Goal: Task Accomplishment & Management: Manage account settings

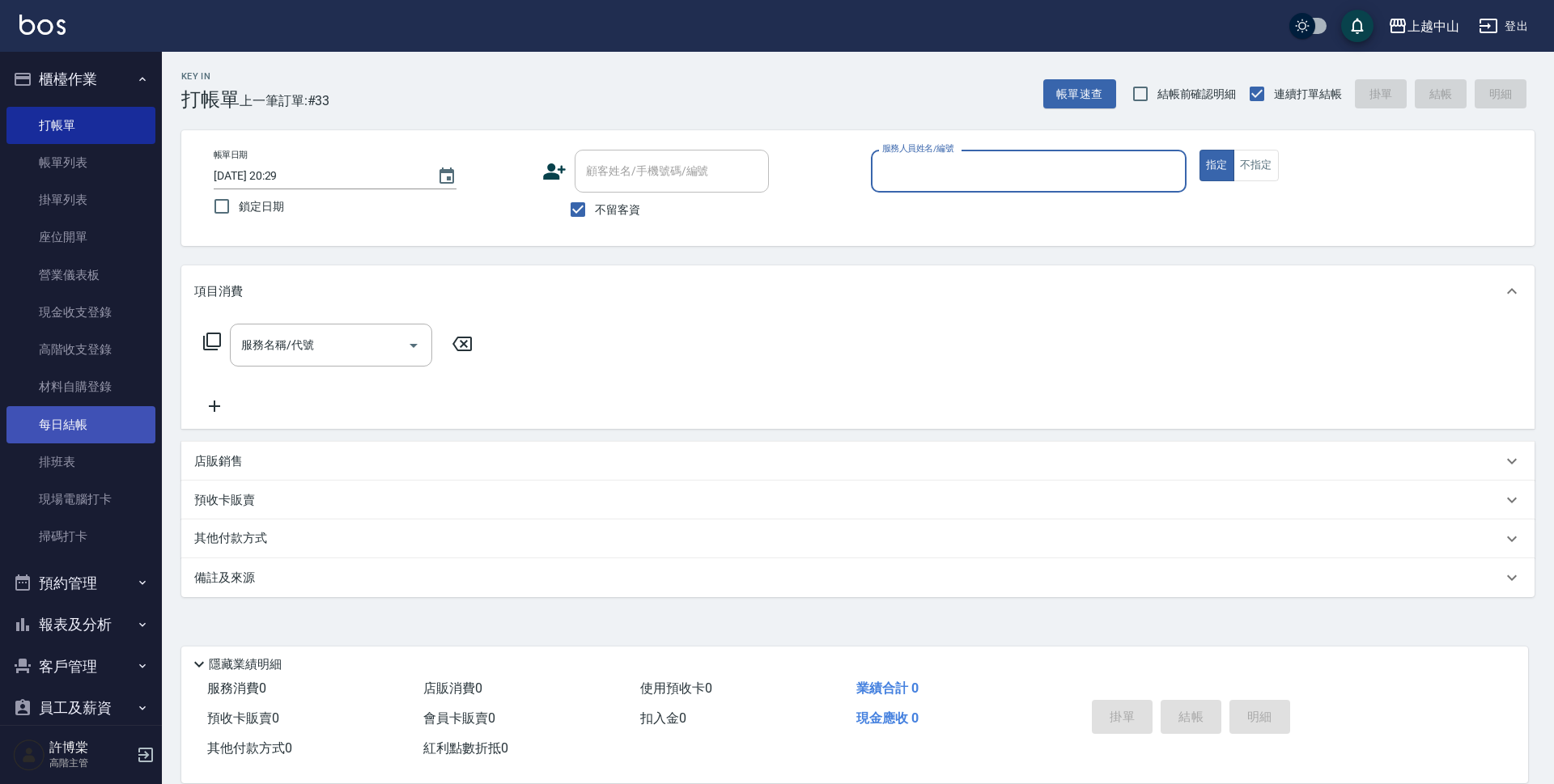
click at [99, 420] on link "每日結帳" at bounding box center [81, 425] width 149 height 37
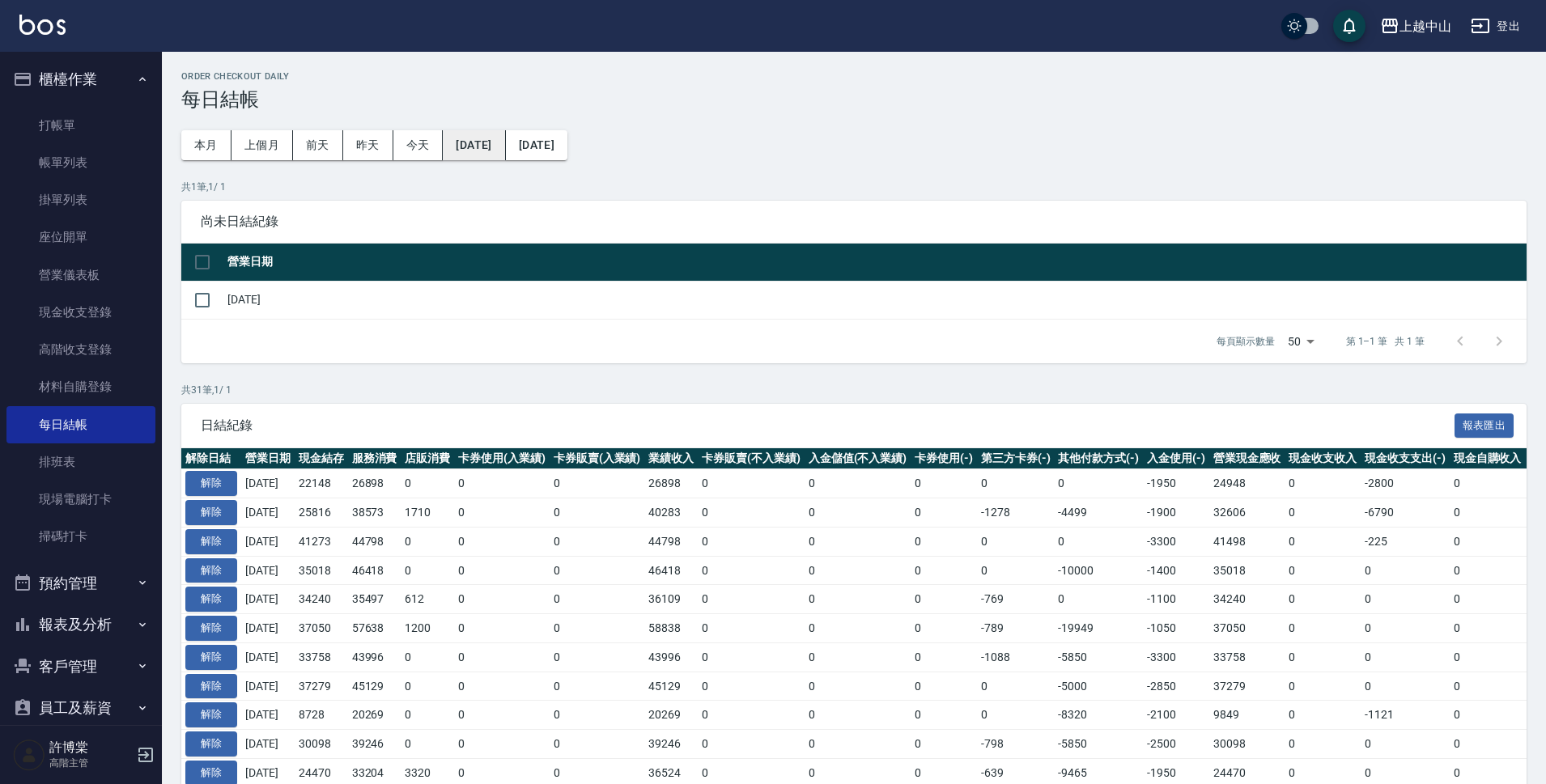
click at [505, 142] on button "2025/07/22" at bounding box center [474, 146] width 62 height 30
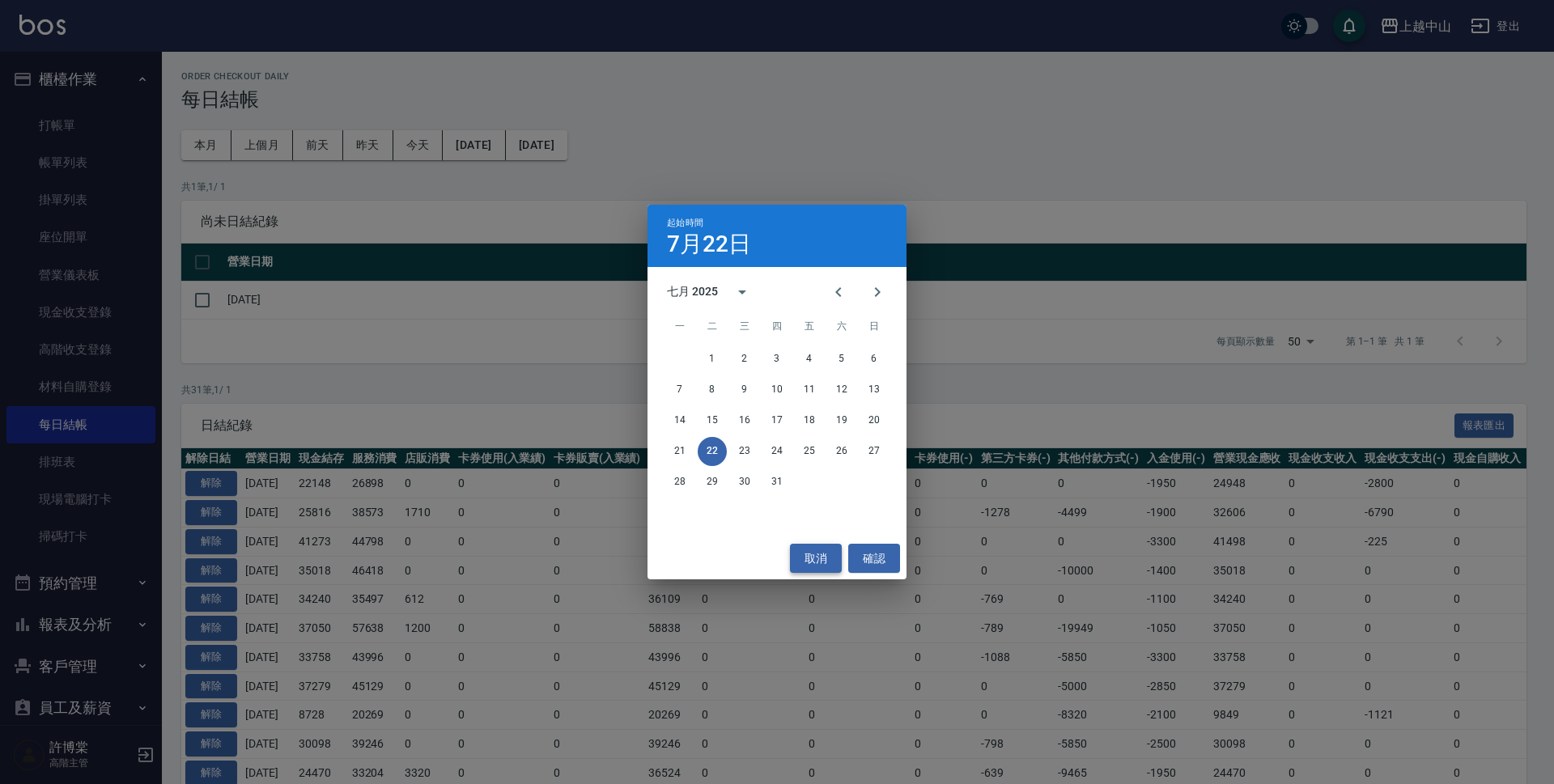
click at [806, 568] on button "取消" at bounding box center [816, 559] width 52 height 30
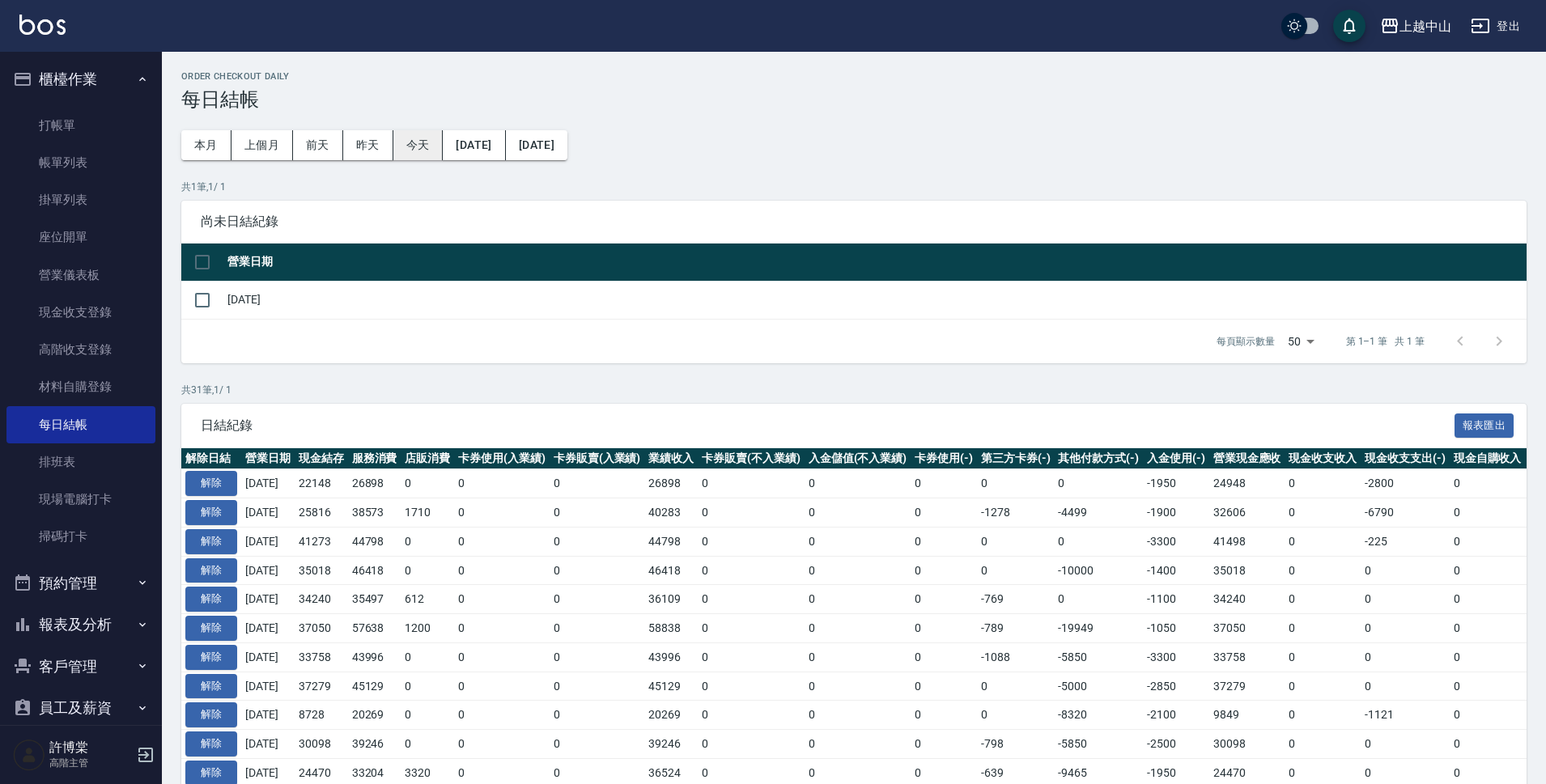
click at [429, 144] on button "今天" at bounding box center [418, 146] width 50 height 30
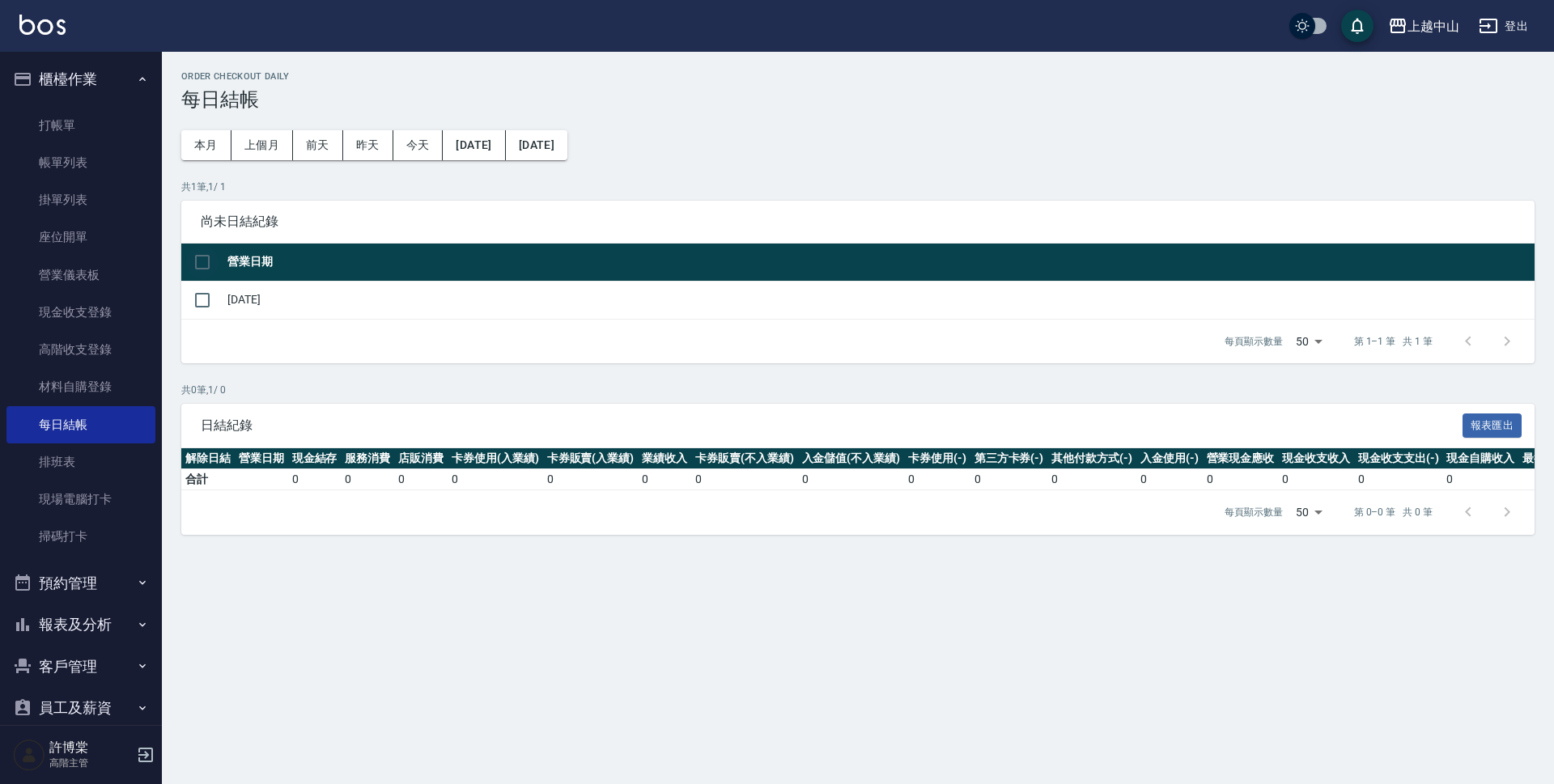
click at [197, 269] on input "checkbox" at bounding box center [202, 262] width 34 height 34
checkbox input "true"
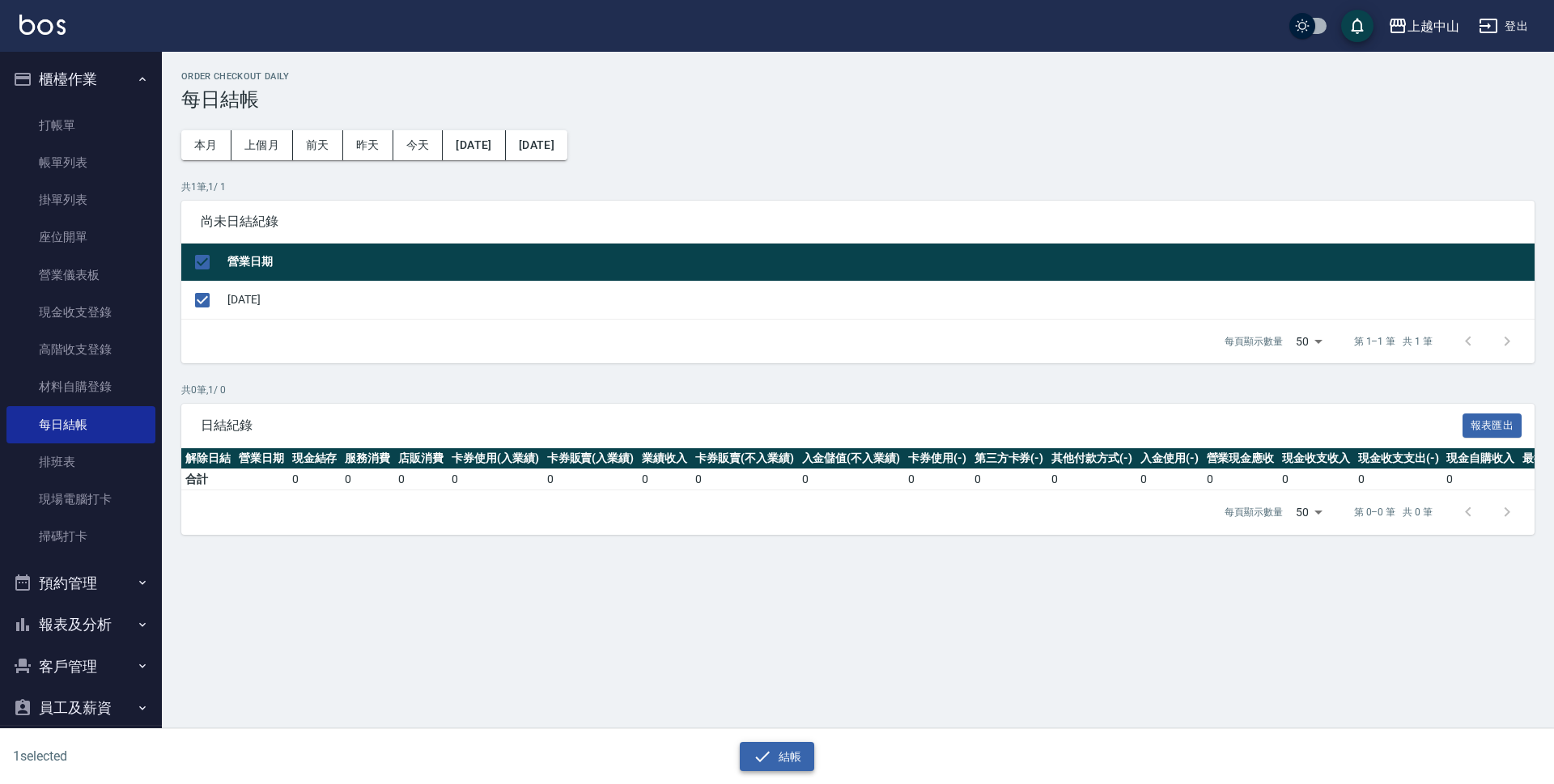
click at [777, 753] on button "結帳" at bounding box center [777, 757] width 76 height 30
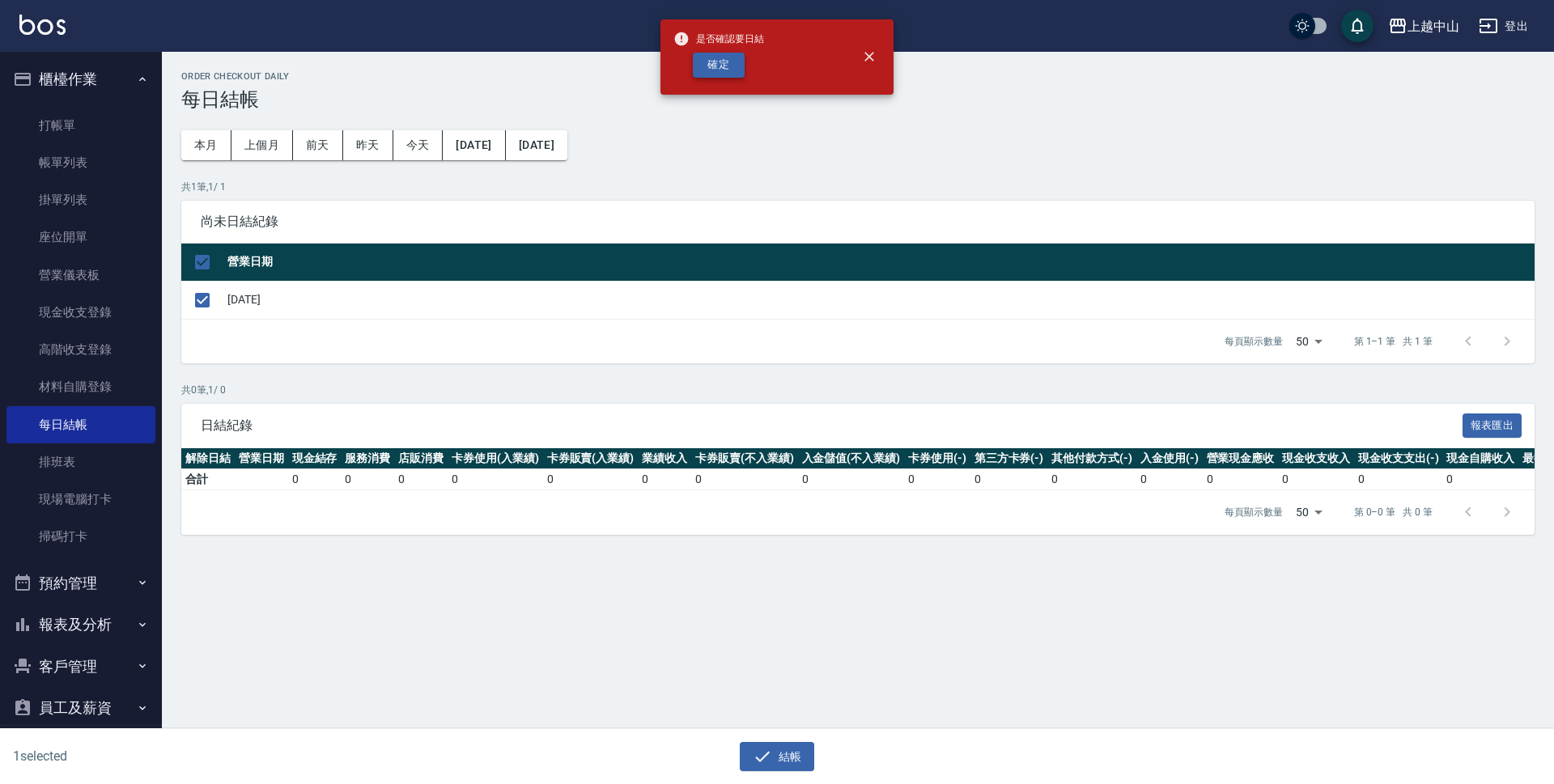
click at [717, 57] on button "確定" at bounding box center [718, 65] width 52 height 25
checkbox input "false"
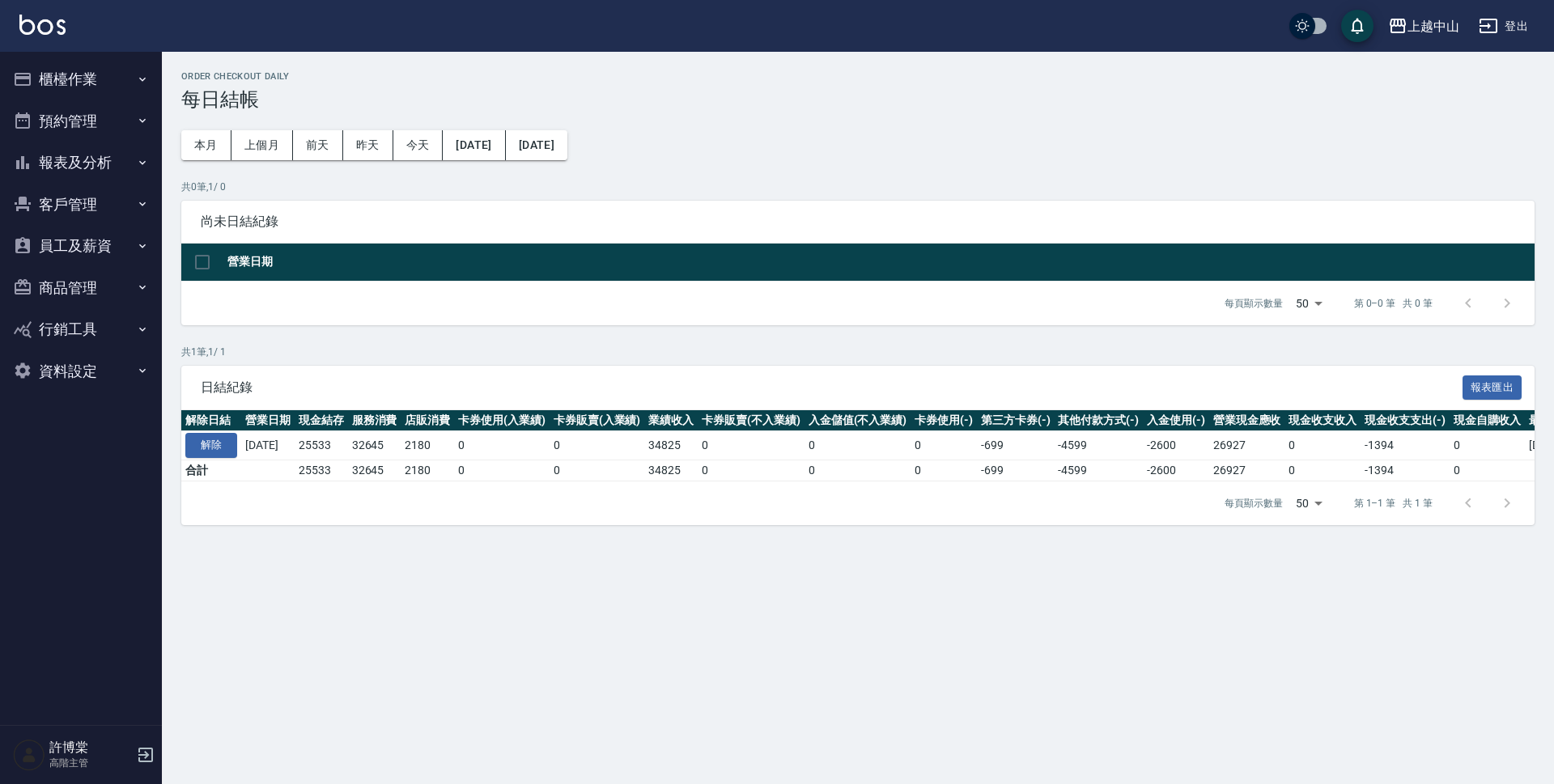
click at [71, 157] on button "報表及分析" at bounding box center [81, 162] width 149 height 42
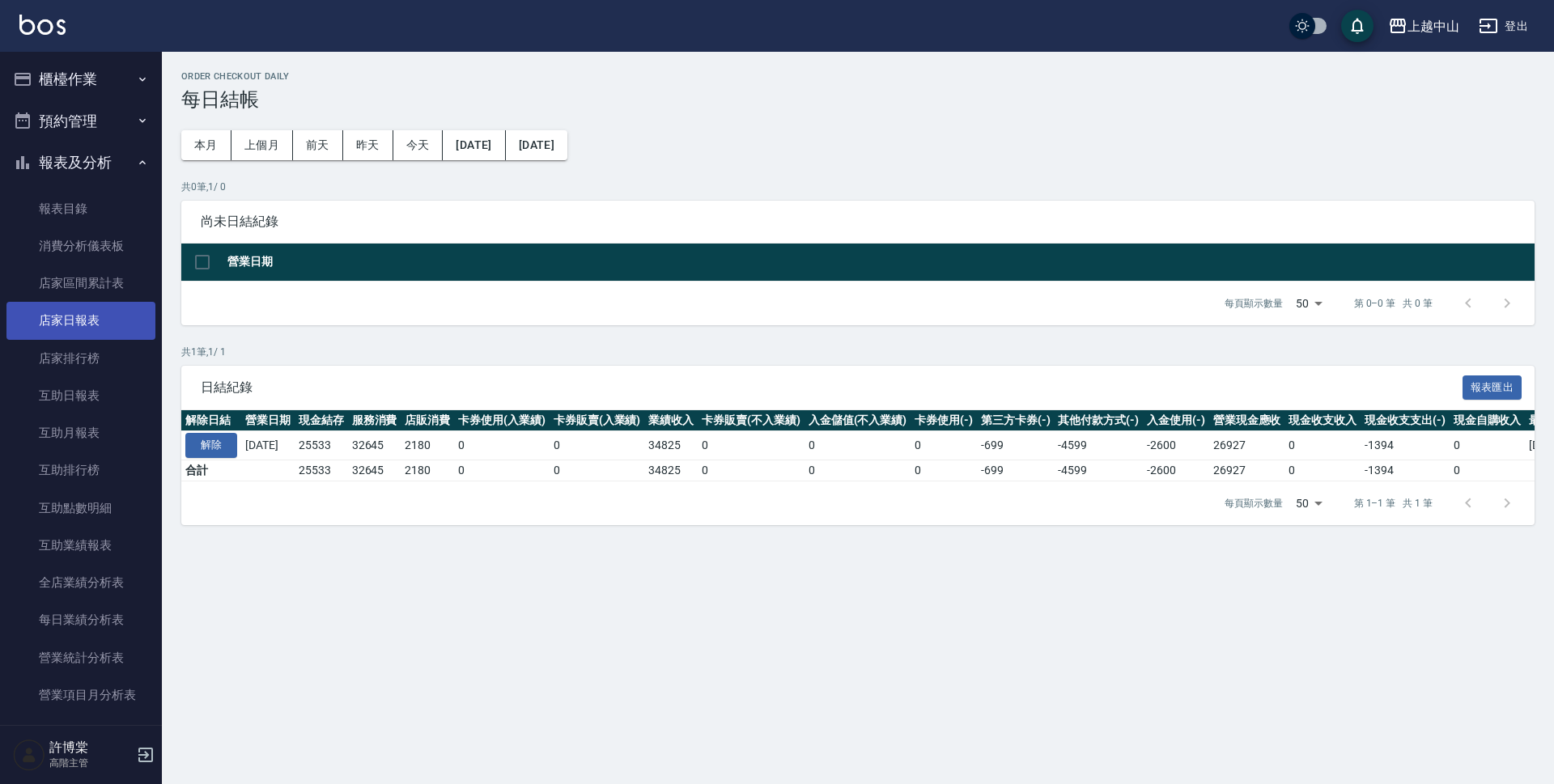
click at [62, 324] on link "店家日報表" at bounding box center [81, 321] width 149 height 37
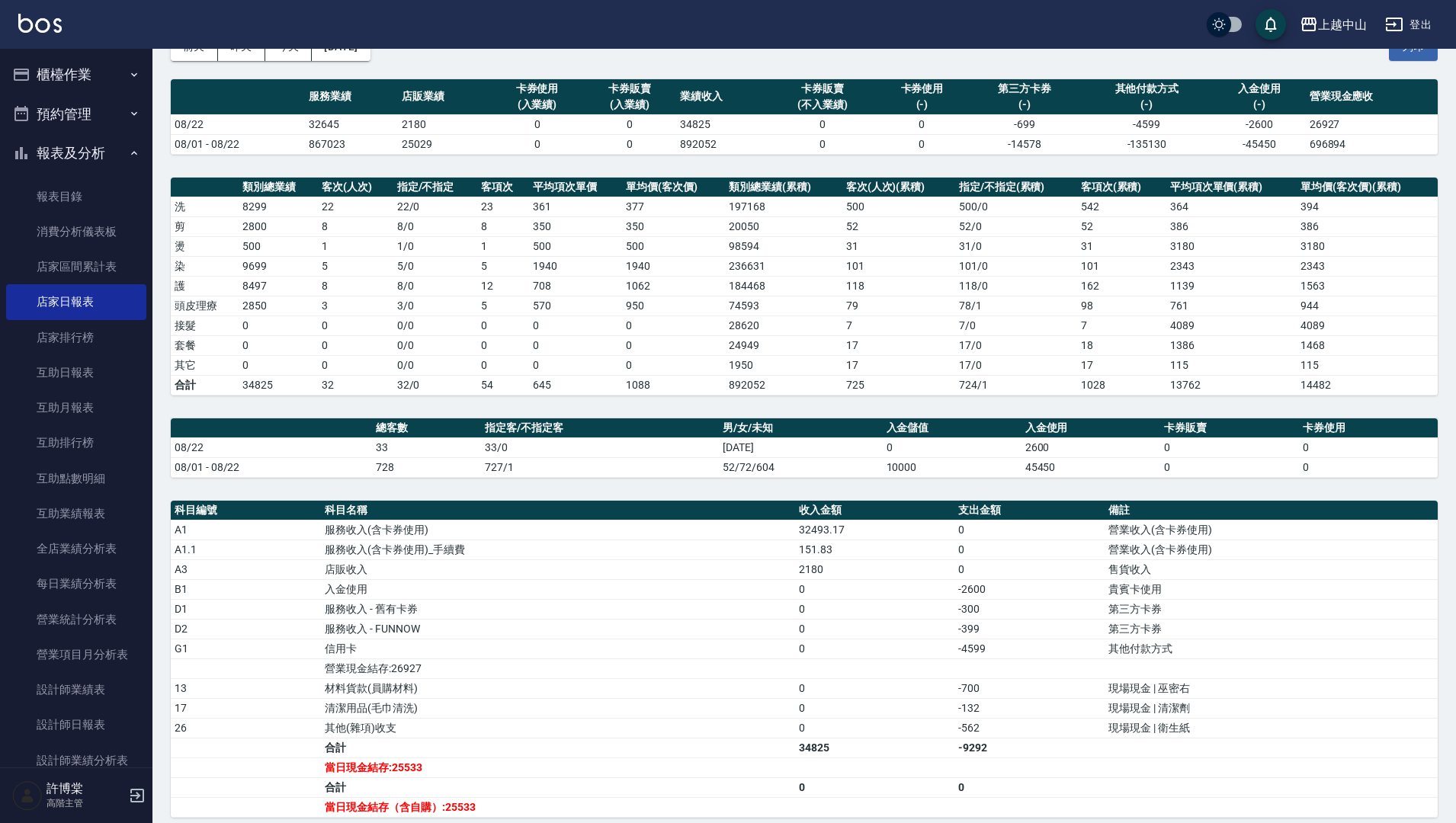
scroll to position [95, 0]
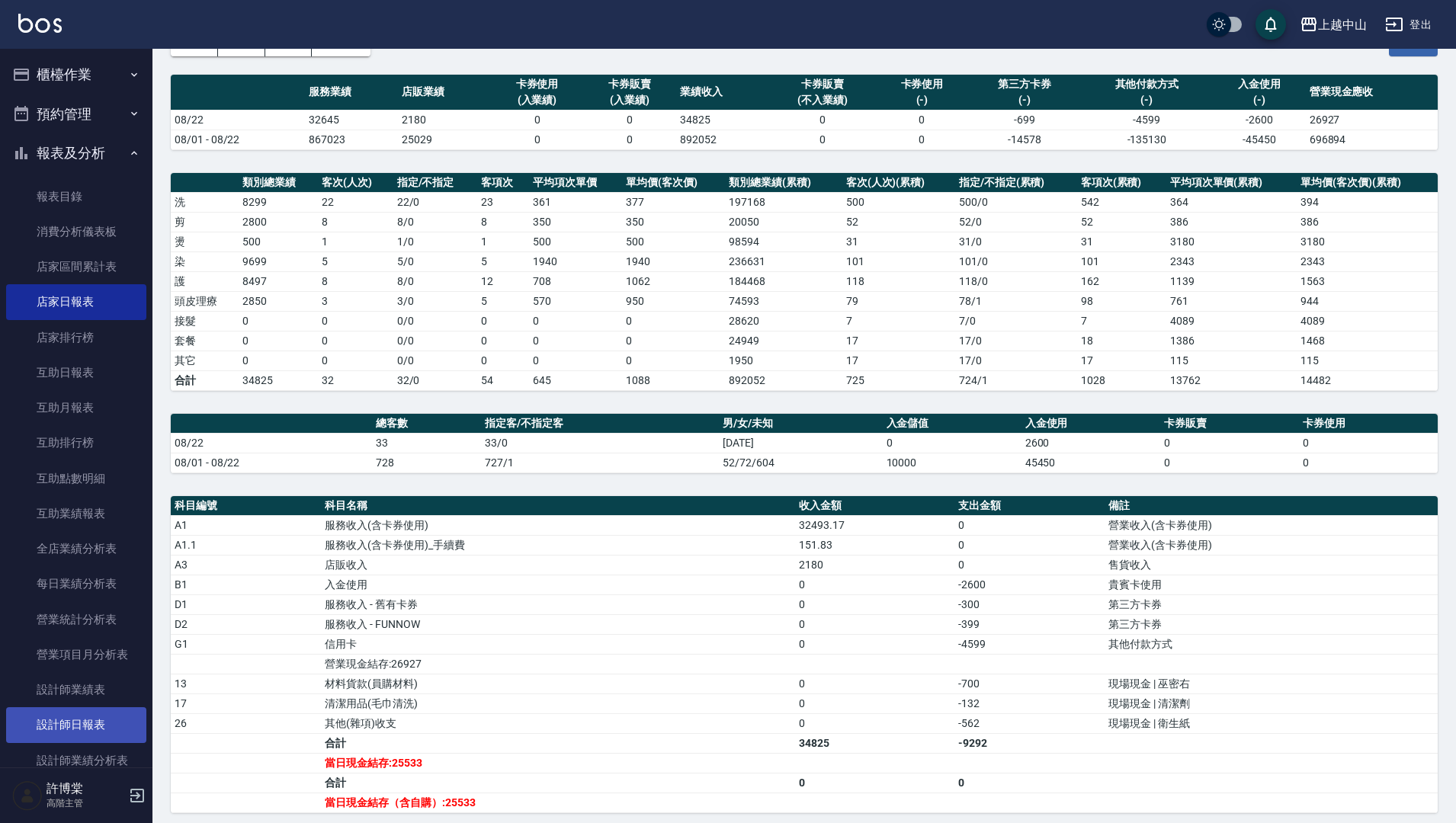
click at [121, 727] on link "設計師日報表" at bounding box center [76, 725] width 141 height 35
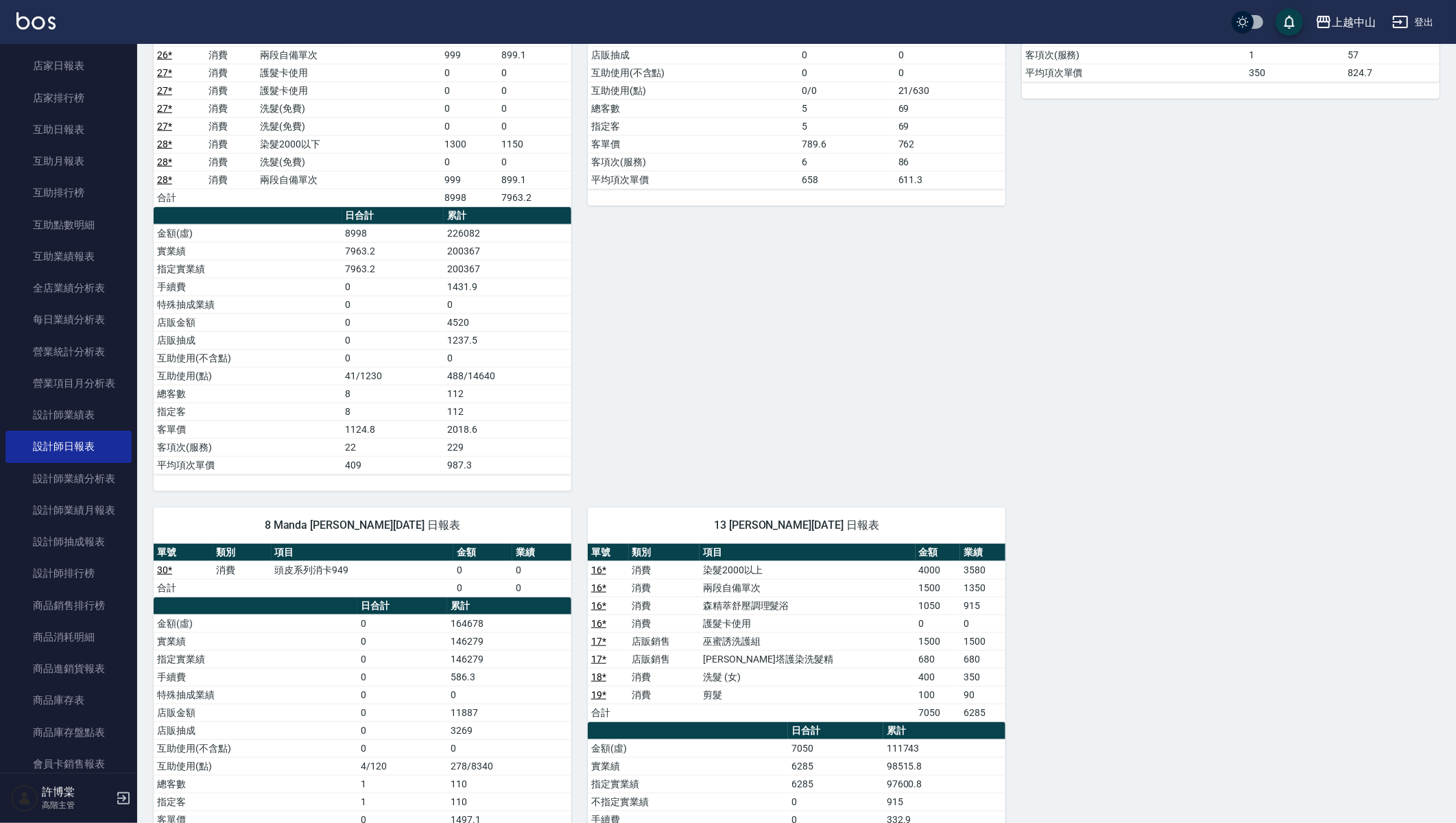
scroll to position [1201, 0]
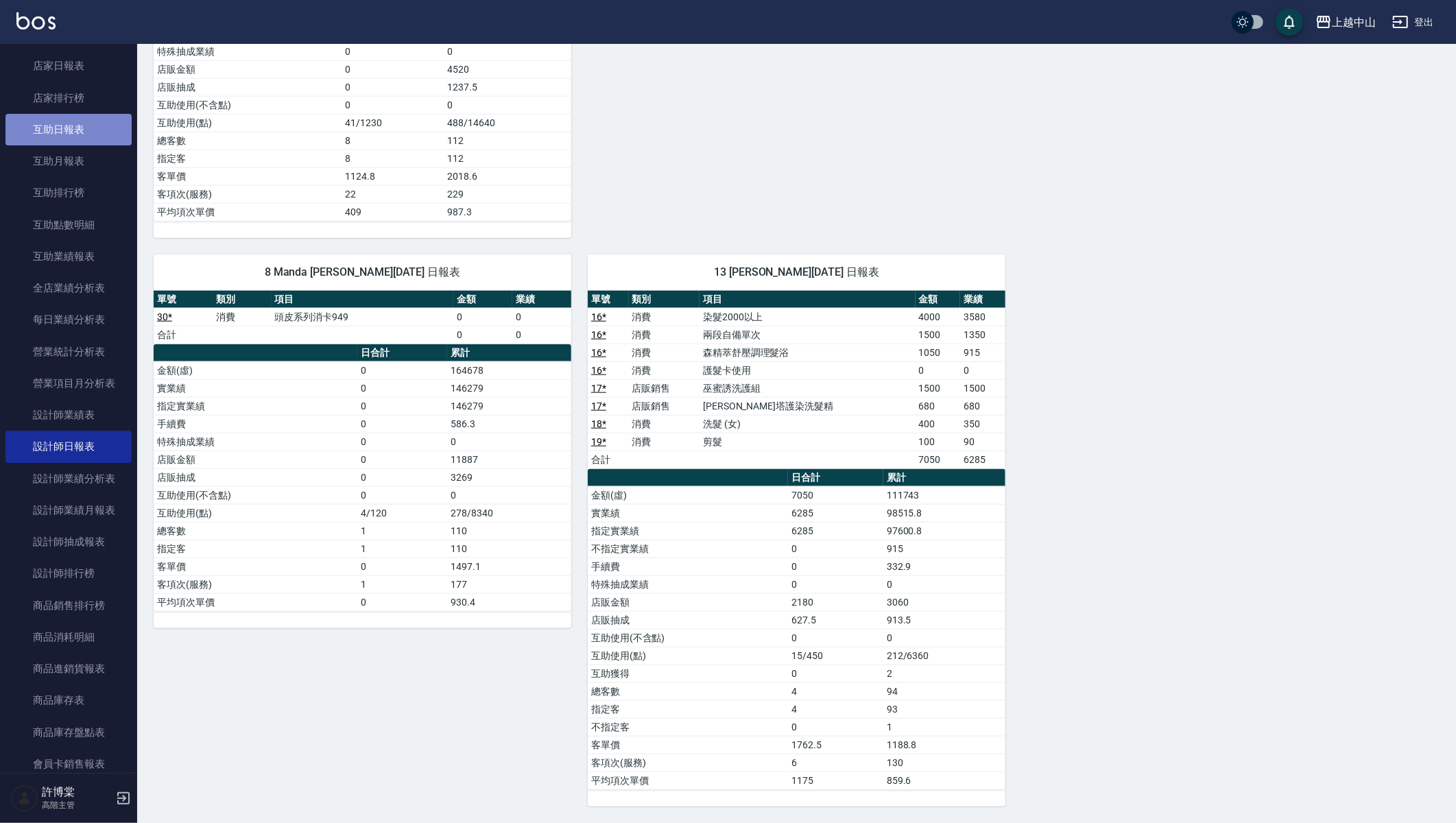
click at [85, 122] on link "互助日報表" at bounding box center [69, 130] width 127 height 32
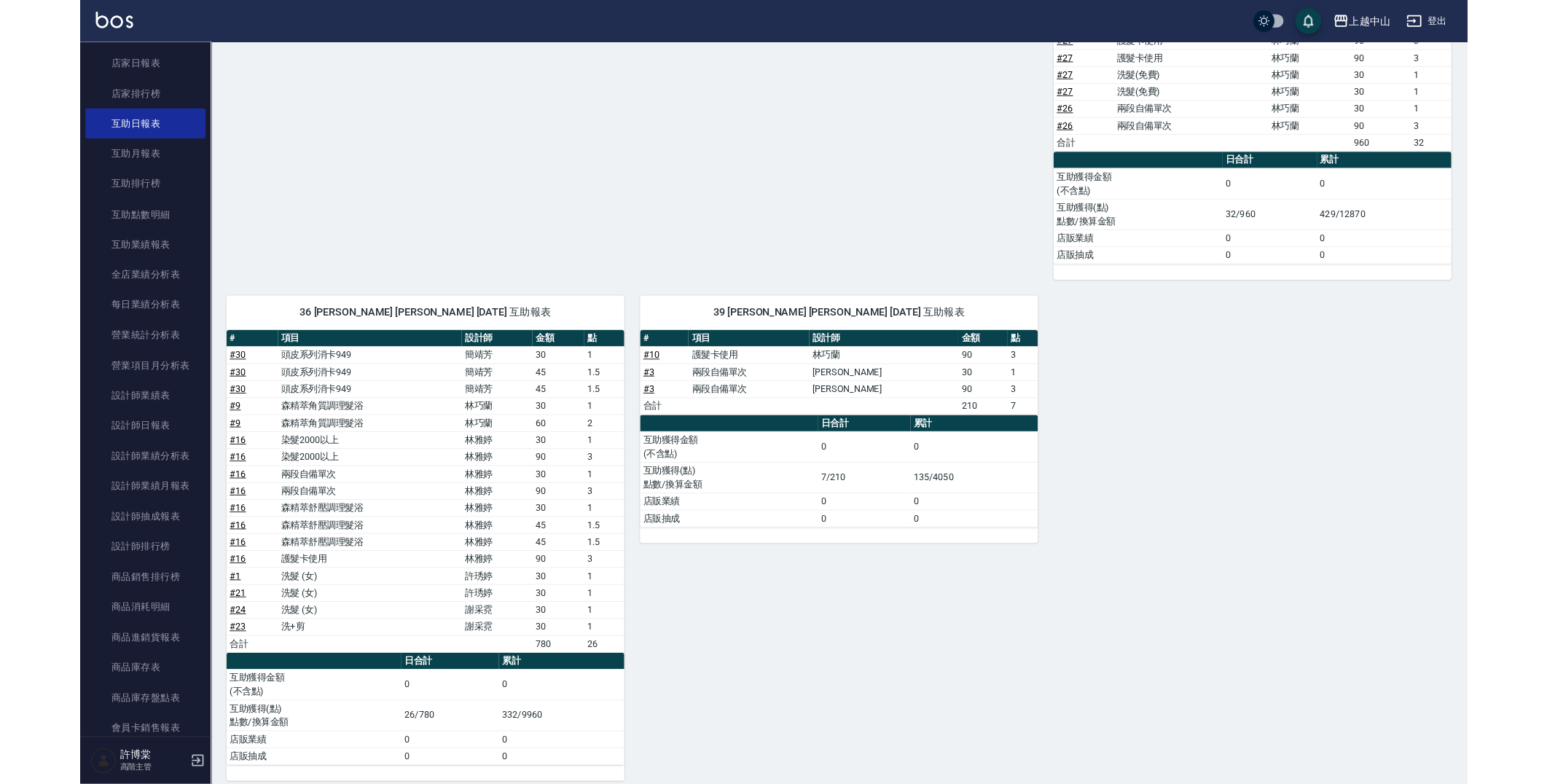
scroll to position [479, 0]
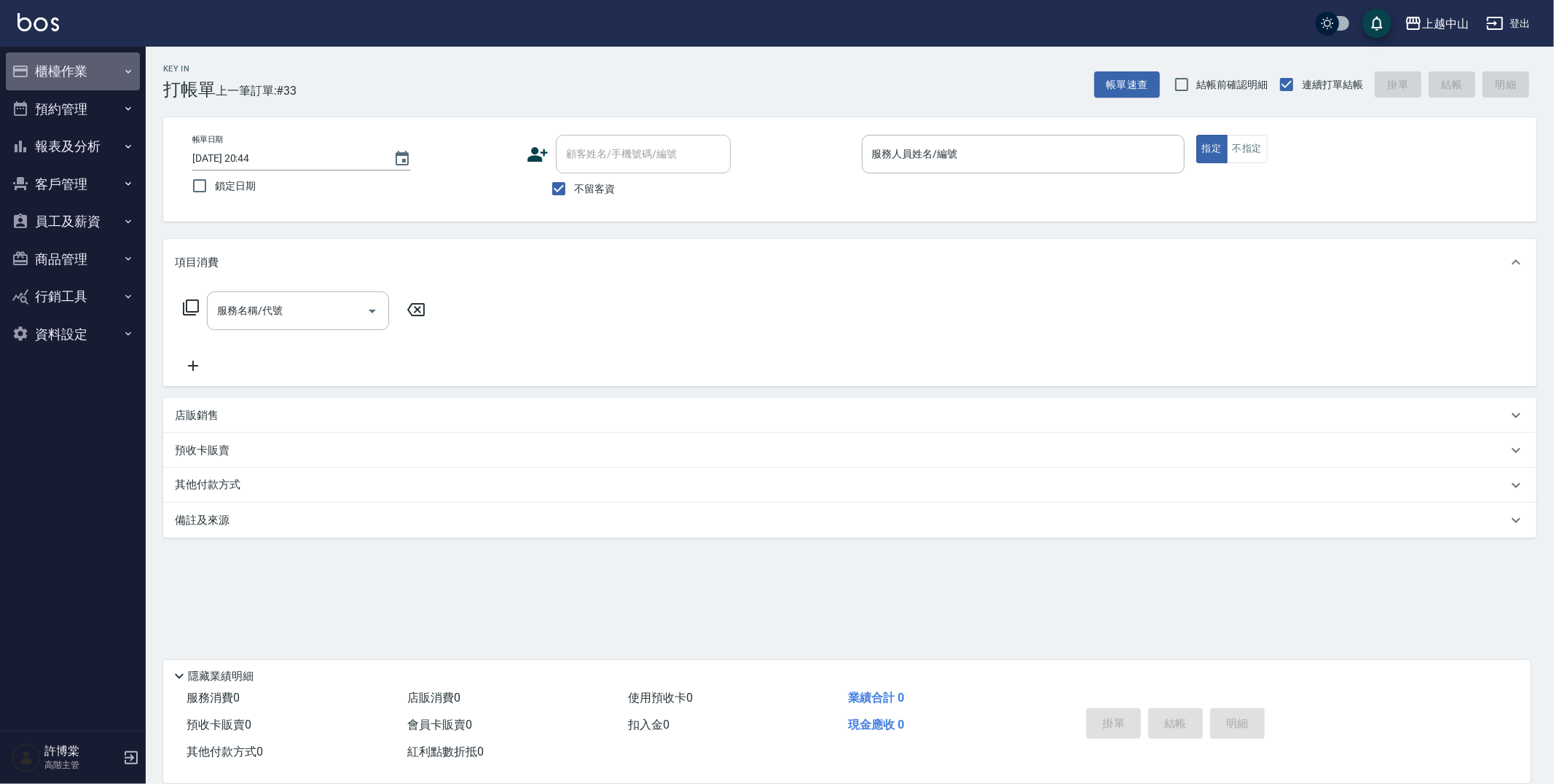
click at [106, 68] on button "櫃檯作業" at bounding box center [73, 71] width 134 height 38
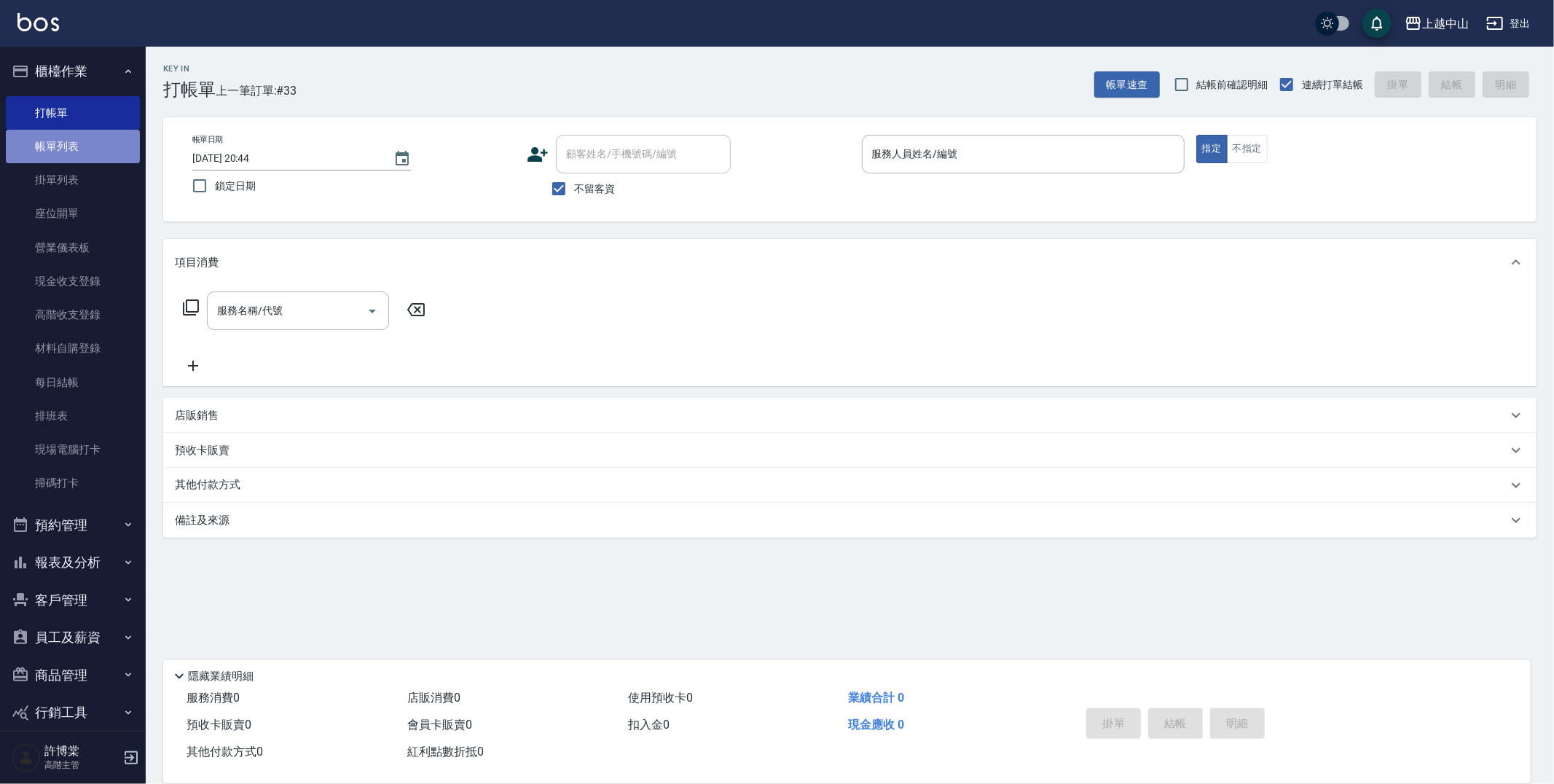
click at [77, 141] on link "帳單列表" at bounding box center [73, 146] width 134 height 34
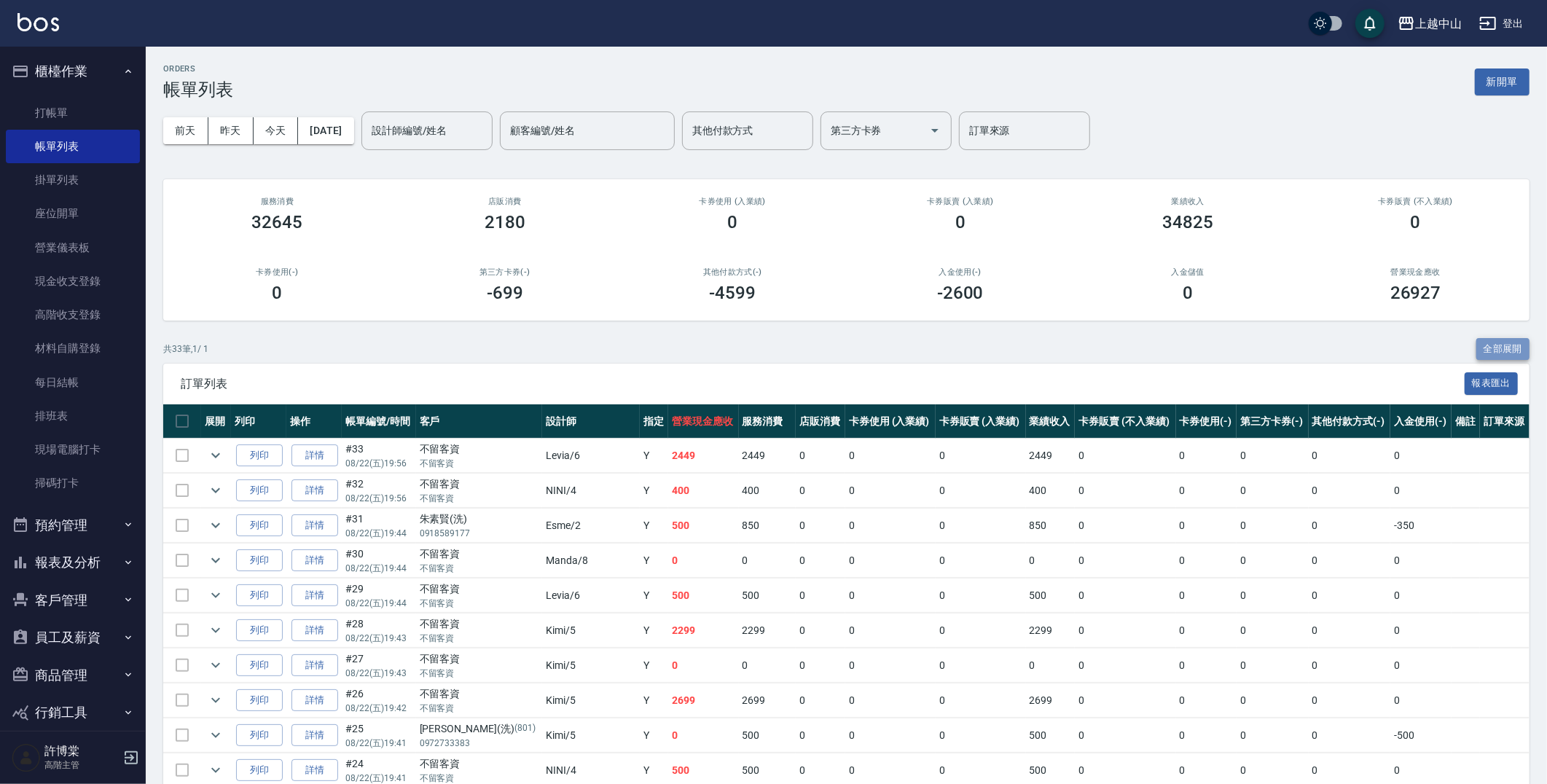
click at [1495, 343] on button "全部展開" at bounding box center [1502, 349] width 54 height 22
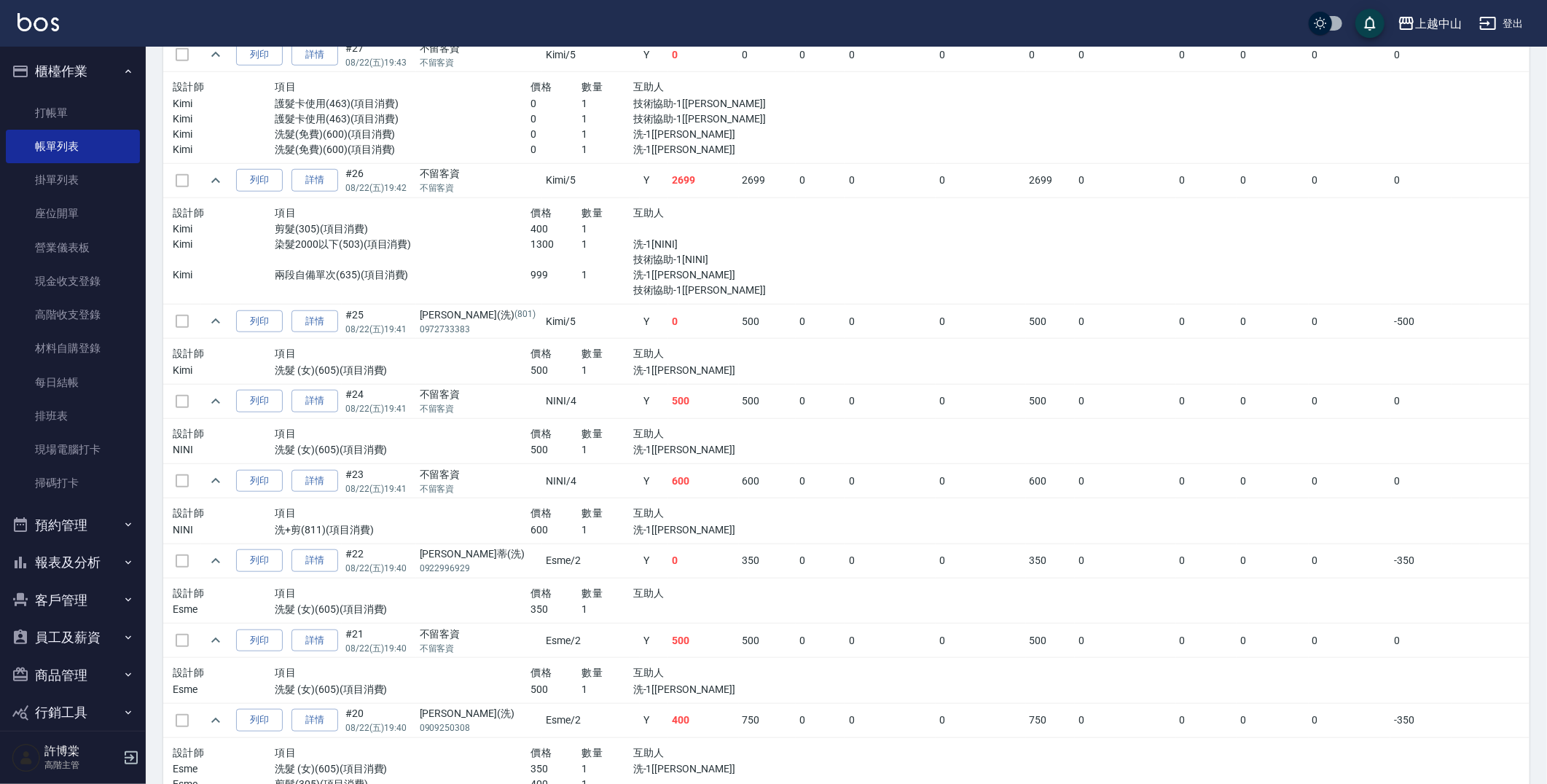
scroll to position [967, 0]
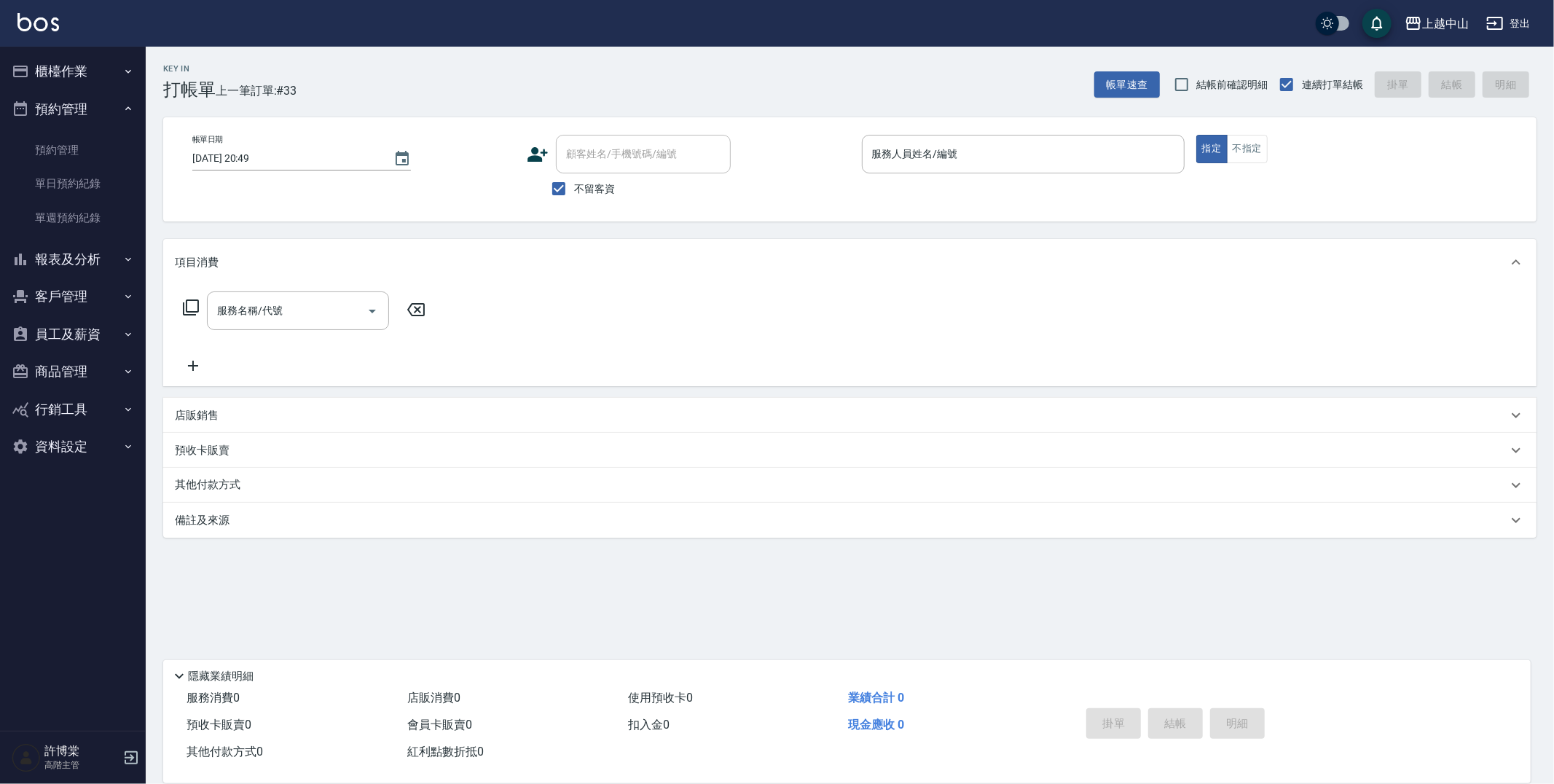
click at [62, 102] on button "預約管理" at bounding box center [73, 109] width 134 height 38
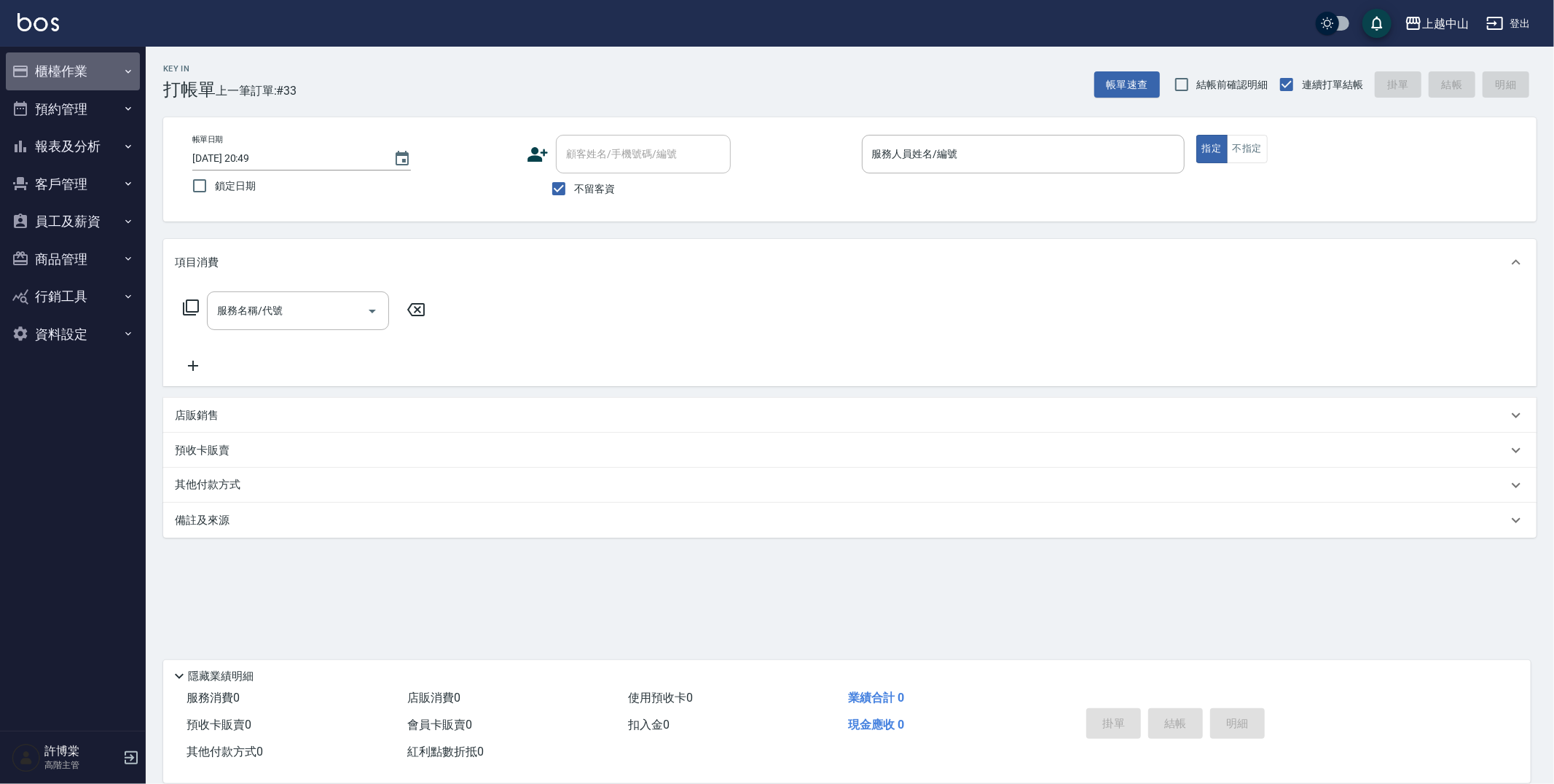
click at [67, 76] on button "櫃檯作業" at bounding box center [73, 71] width 134 height 38
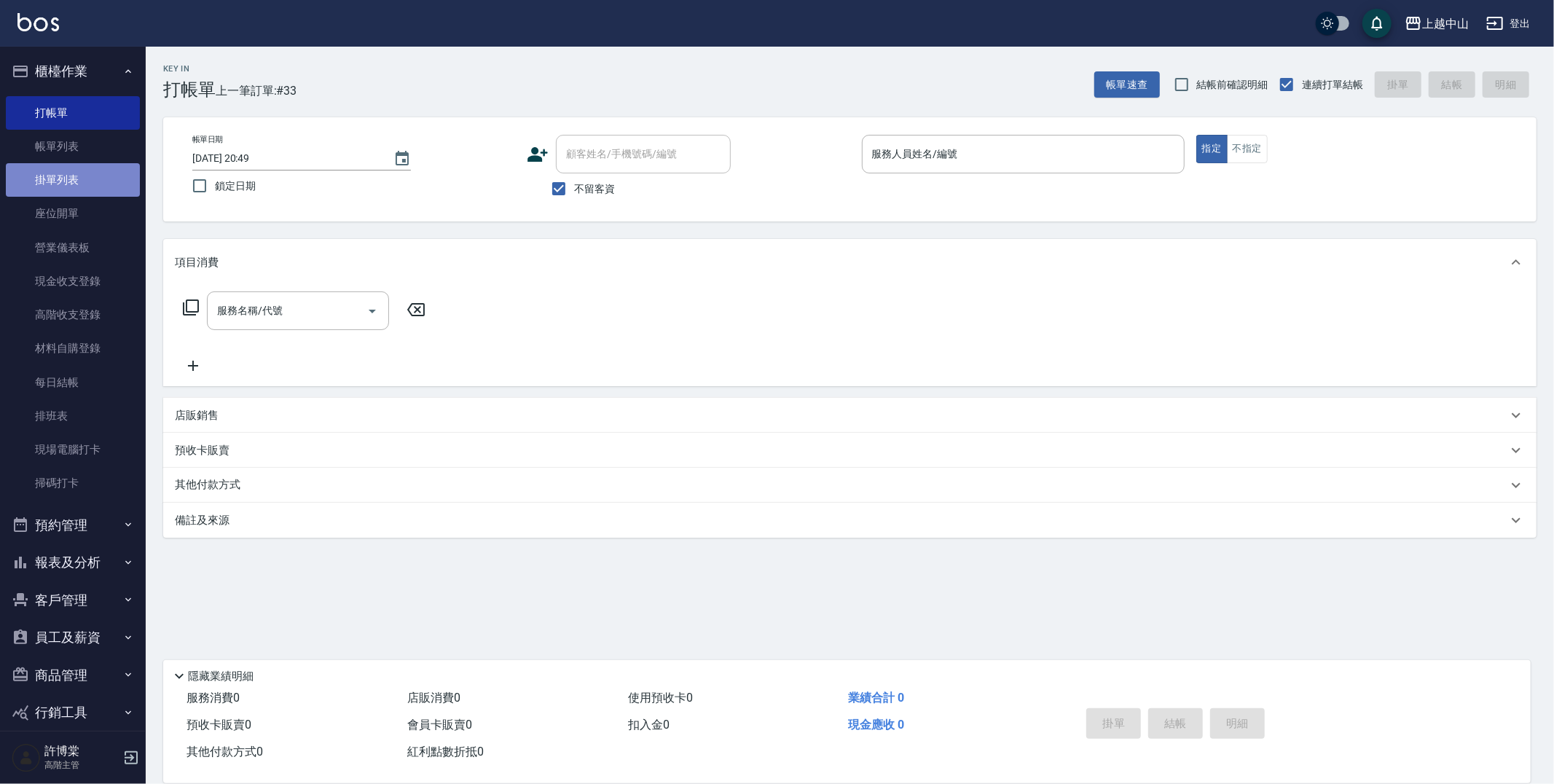
click at [94, 178] on link "掛單列表" at bounding box center [73, 180] width 134 height 34
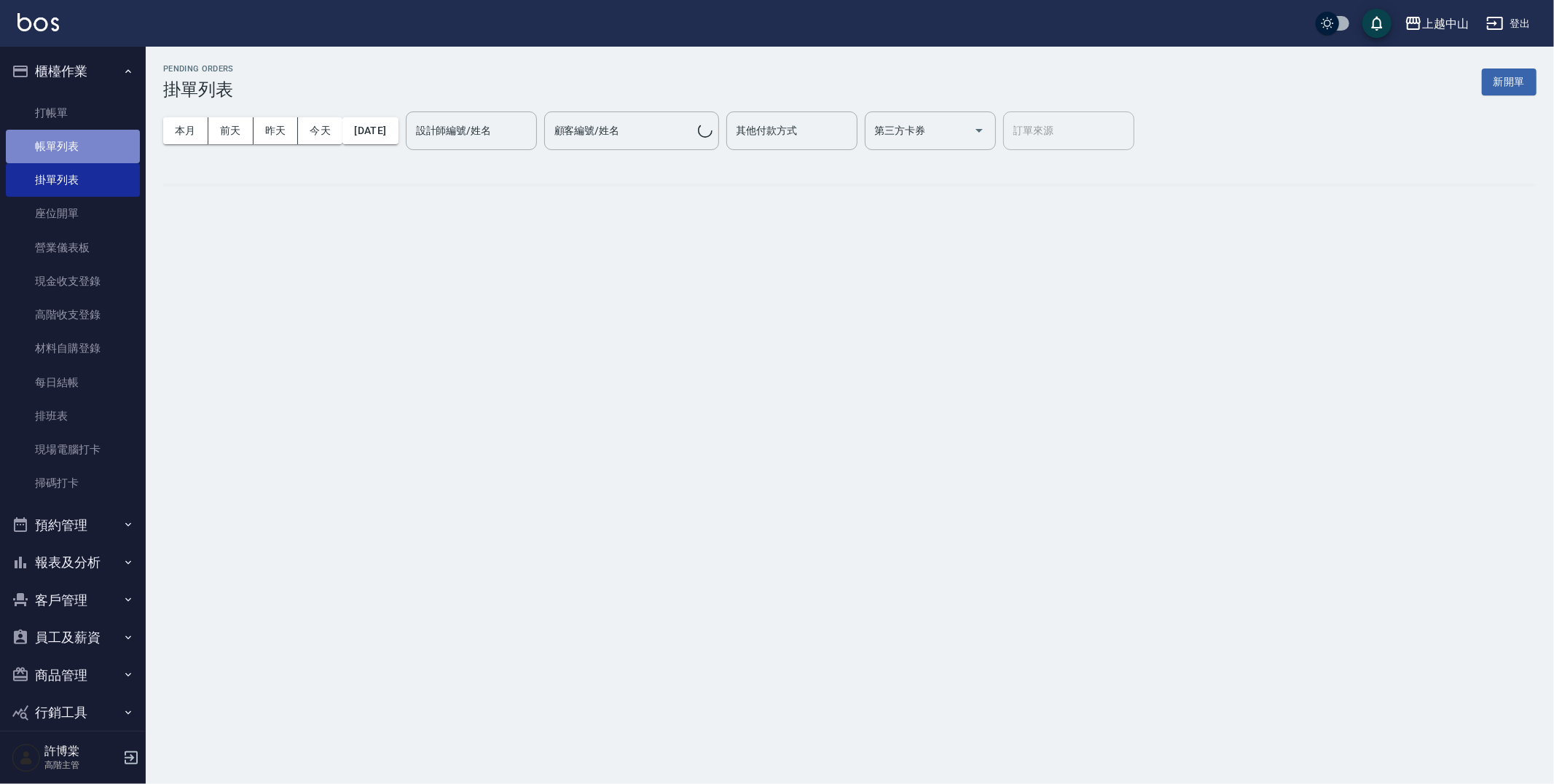
click at [97, 144] on link "帳單列表" at bounding box center [73, 146] width 134 height 34
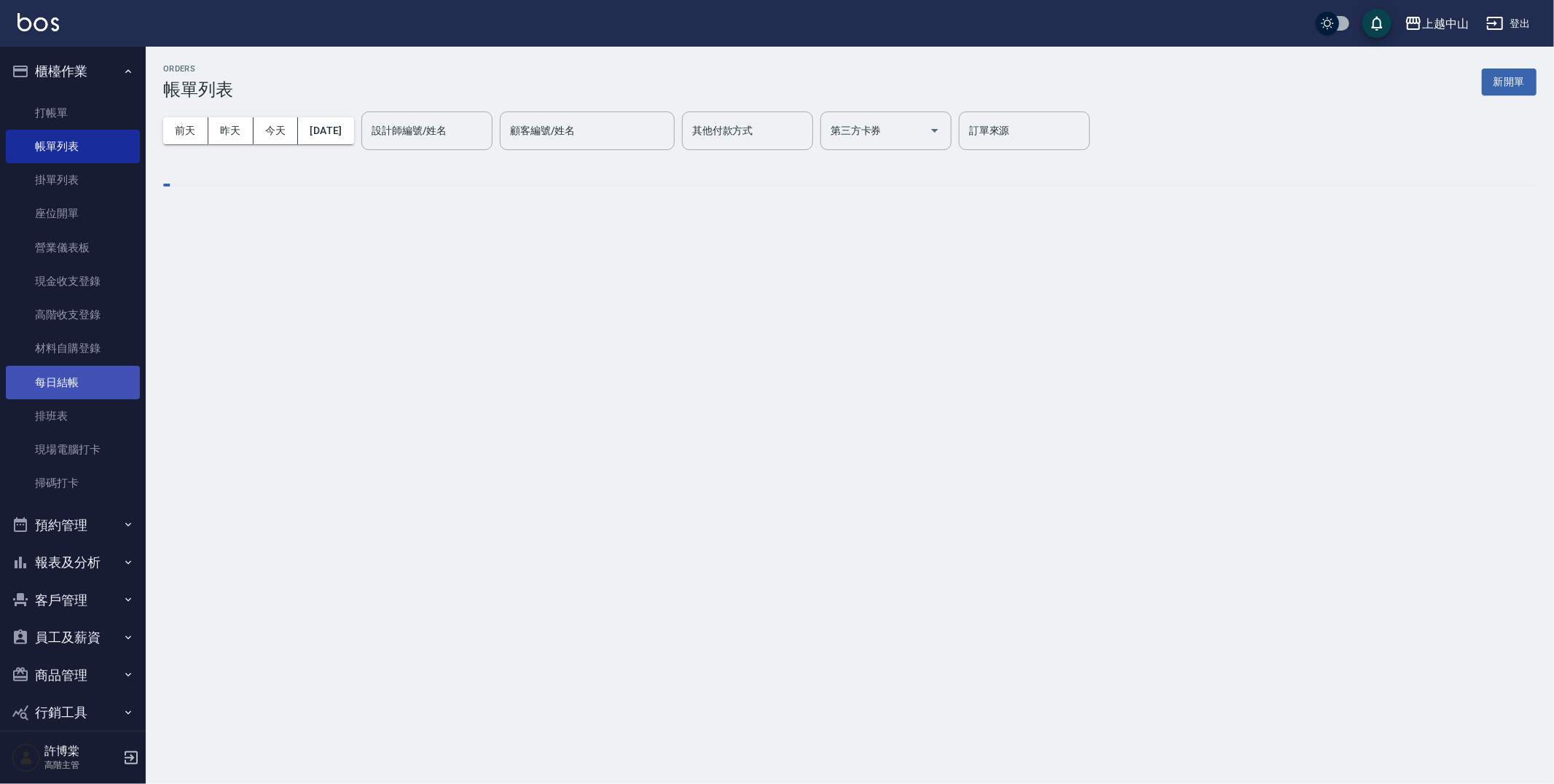
click at [83, 381] on link "每日結帳" at bounding box center [73, 382] width 134 height 34
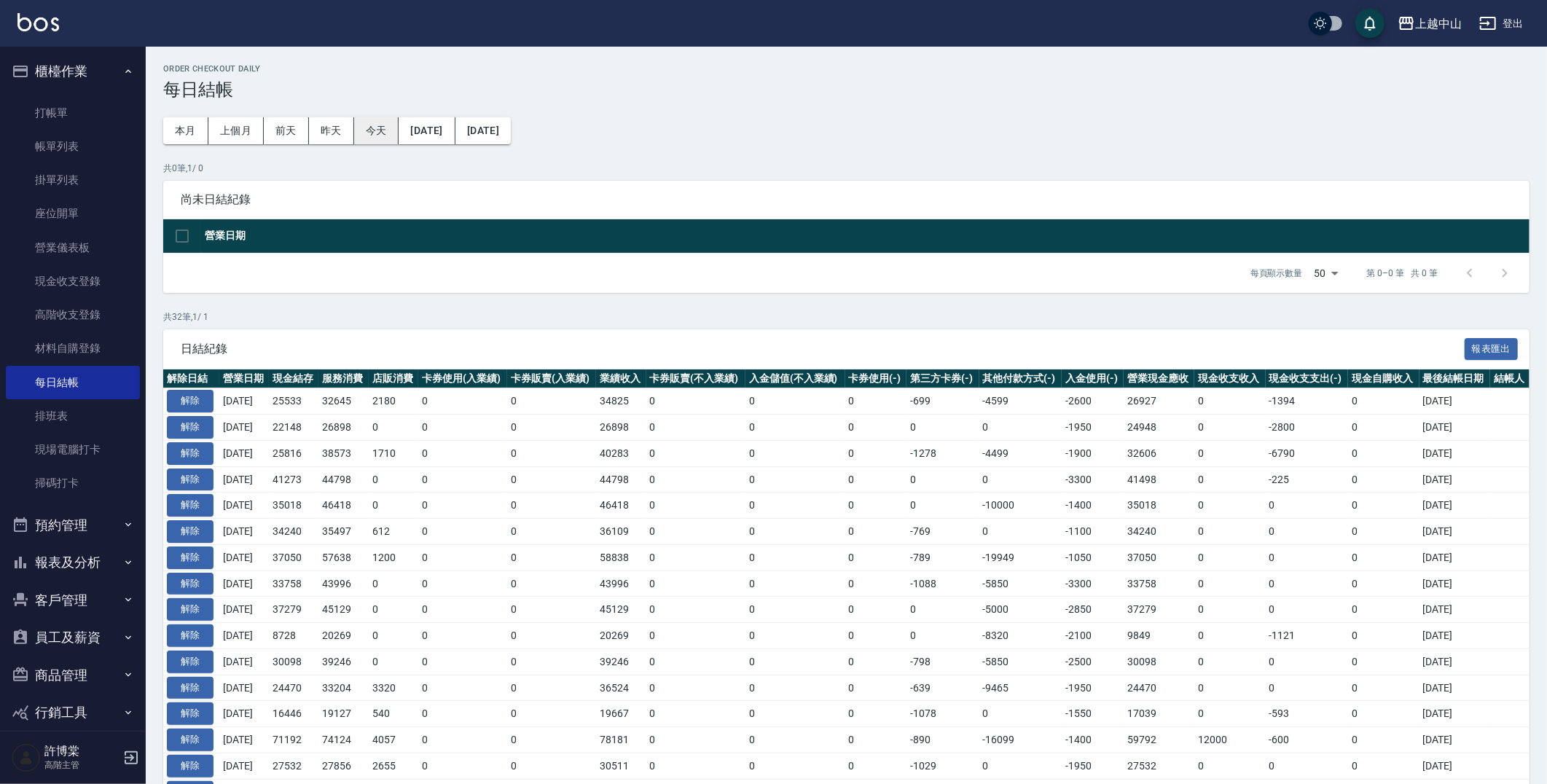
click at [385, 126] on button "今天" at bounding box center [376, 131] width 45 height 27
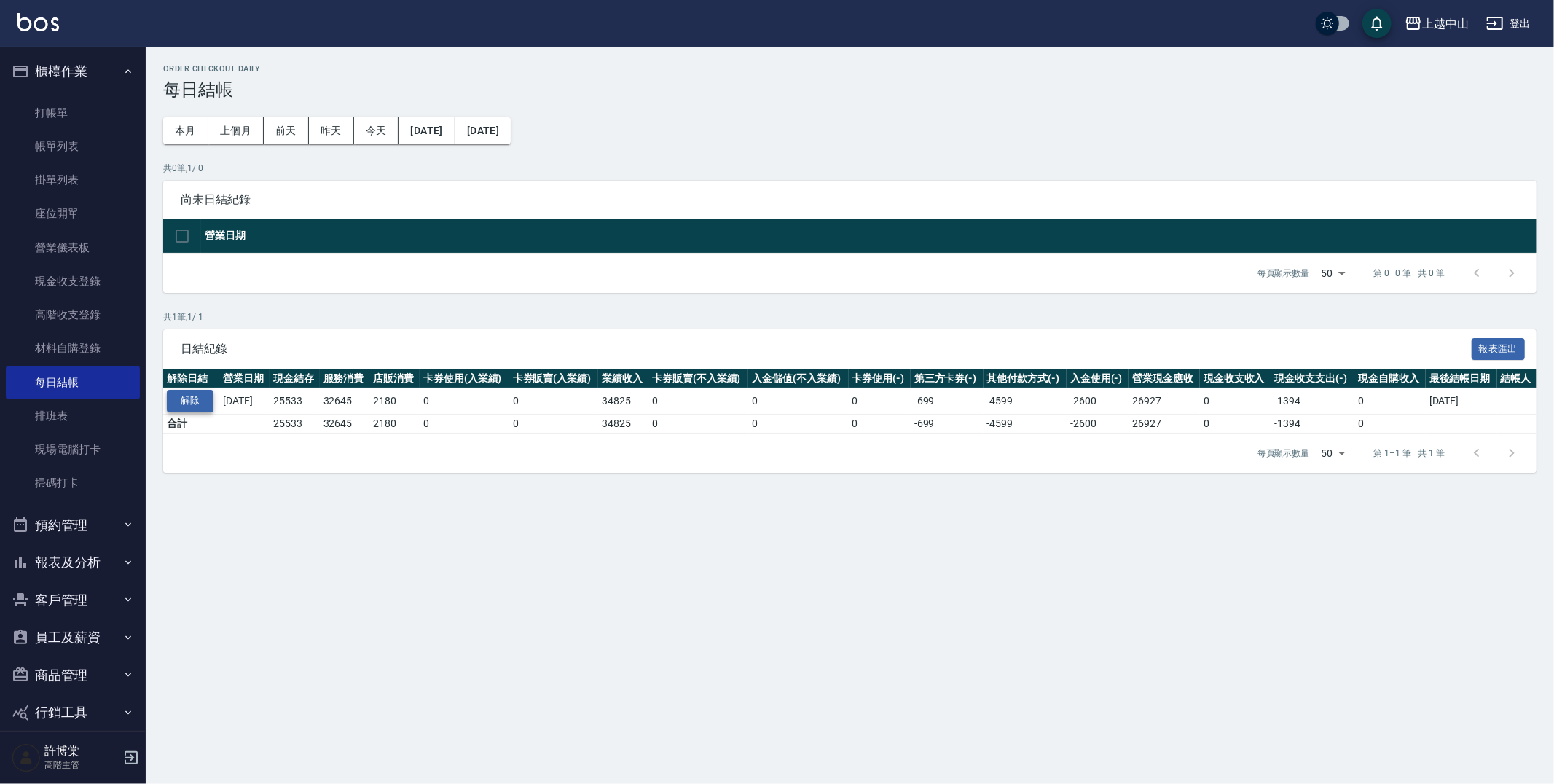
click at [194, 410] on button "解除" at bounding box center [190, 401] width 46 height 22
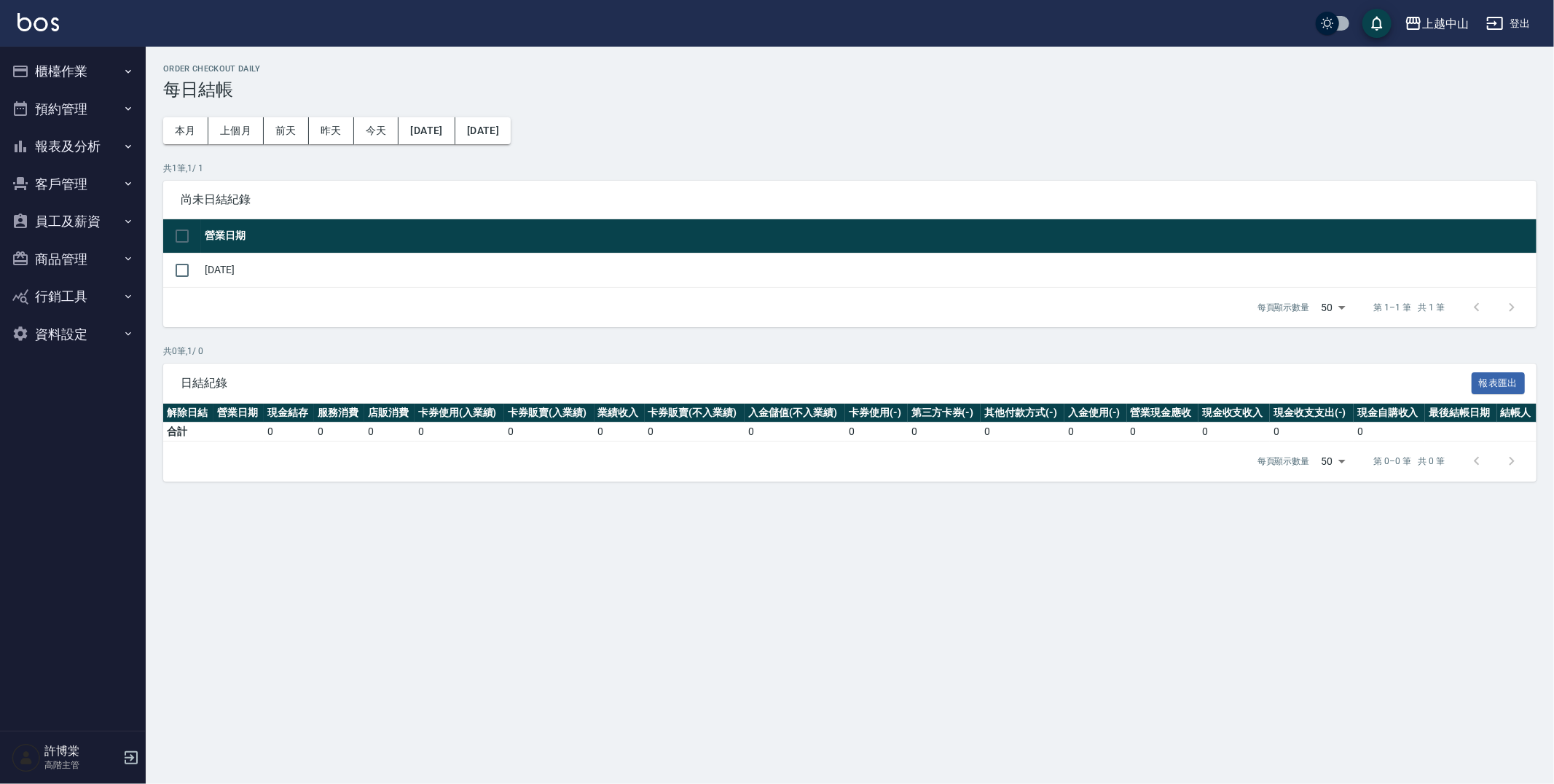
click at [89, 151] on button "報表及分析" at bounding box center [73, 146] width 134 height 38
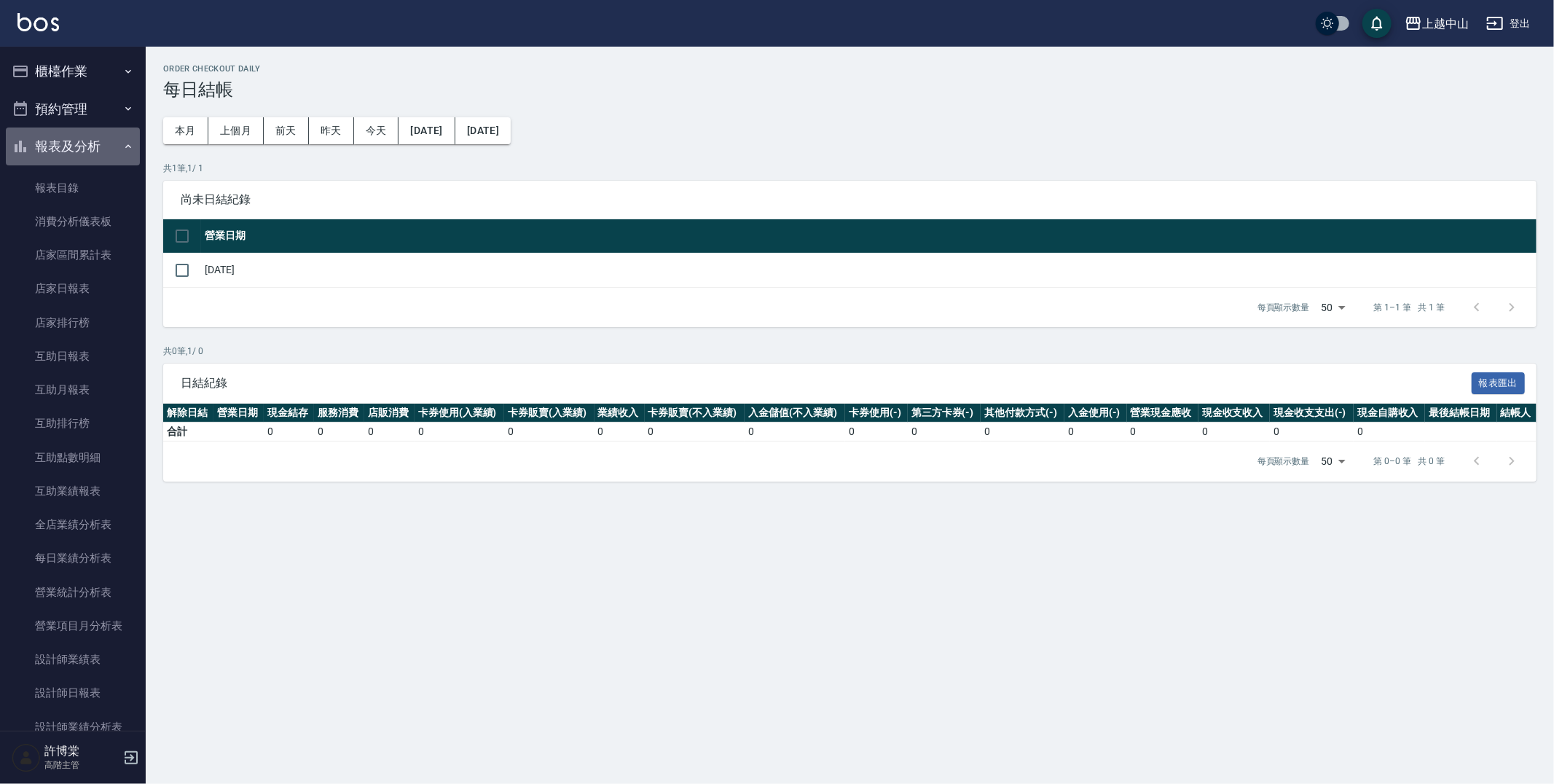
click at [89, 151] on button "報表及分析" at bounding box center [73, 146] width 134 height 38
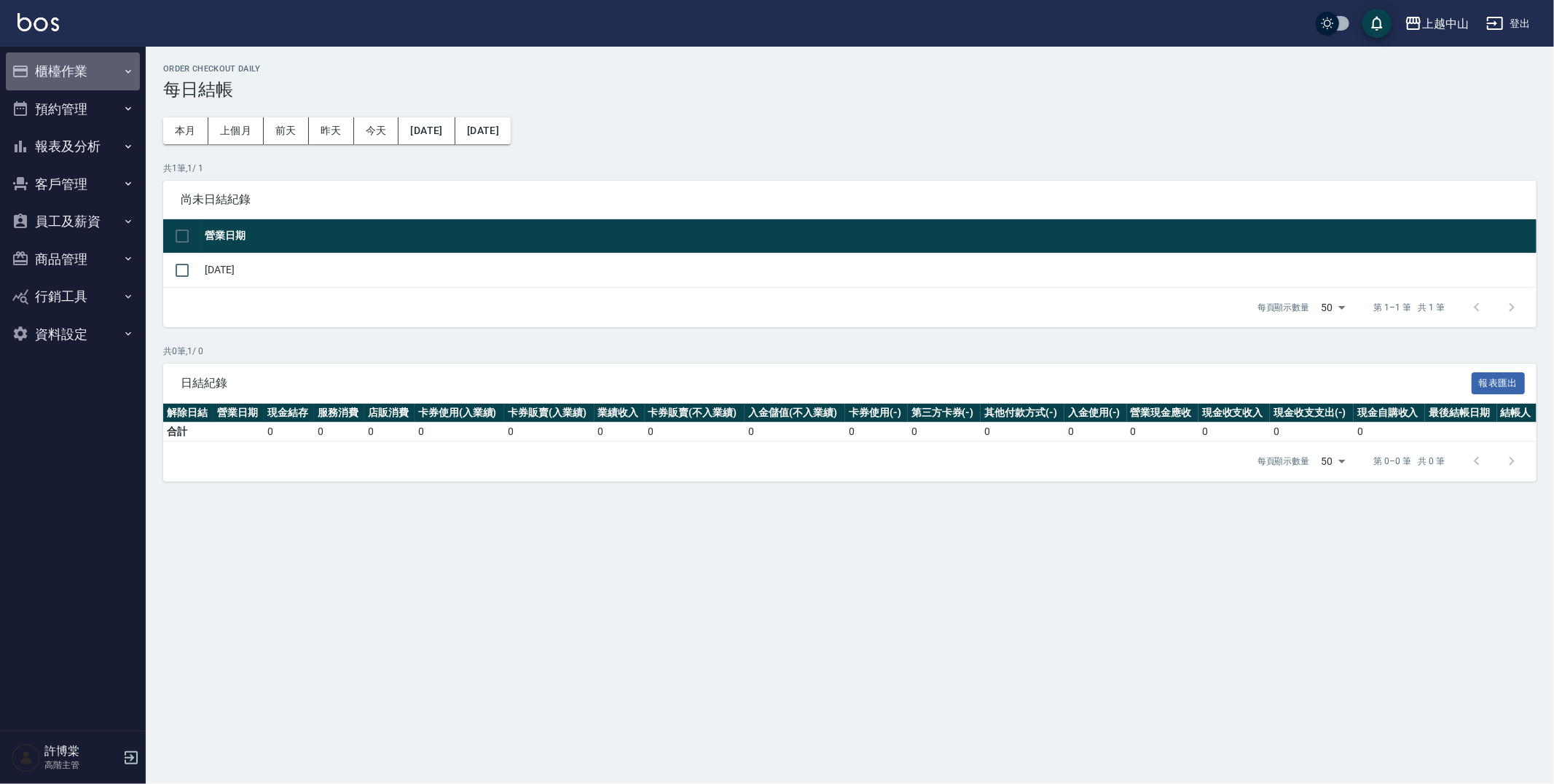
click at [81, 78] on button "櫃檯作業" at bounding box center [73, 71] width 134 height 38
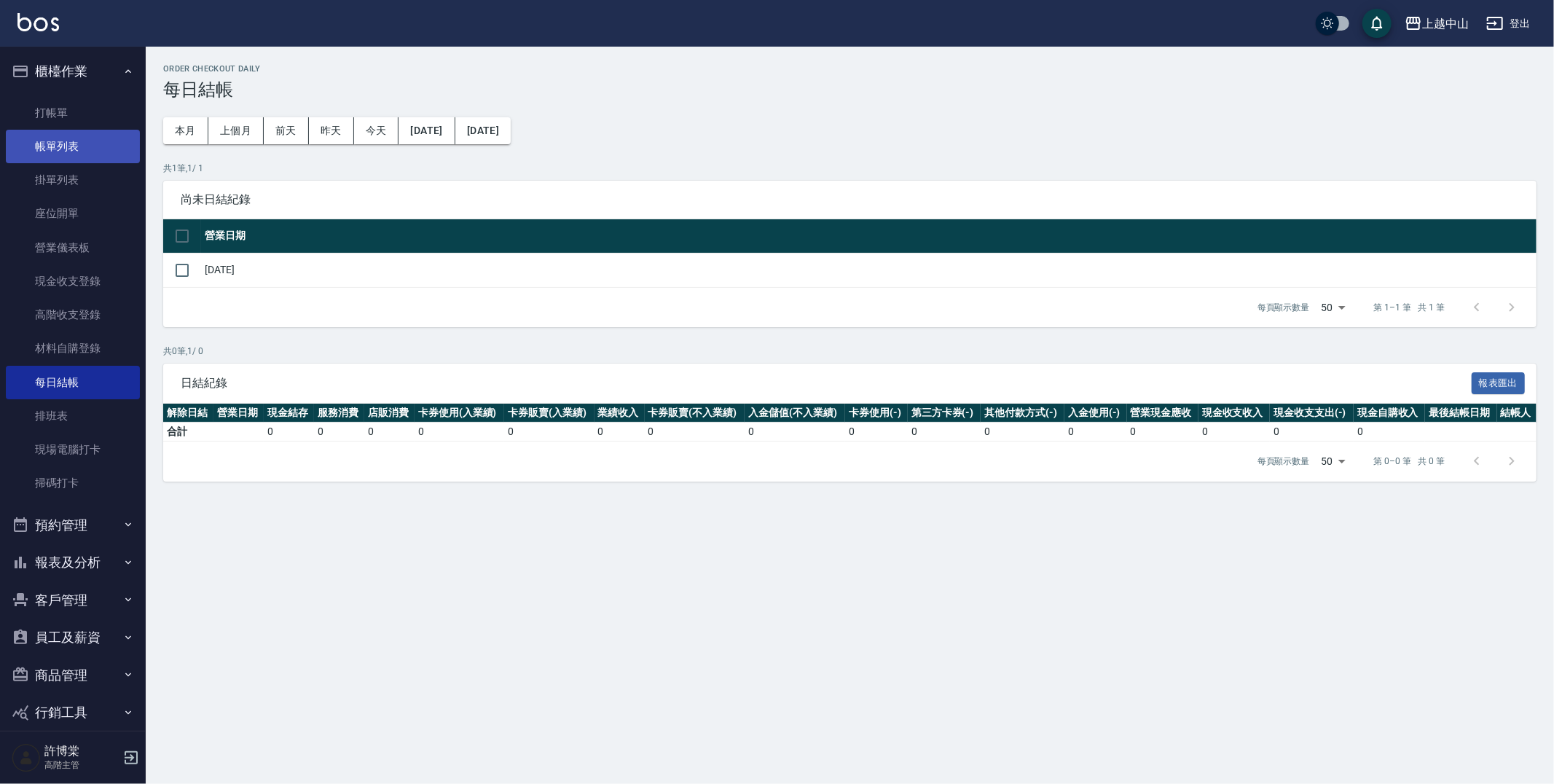
click at [86, 150] on link "帳單列表" at bounding box center [73, 146] width 134 height 34
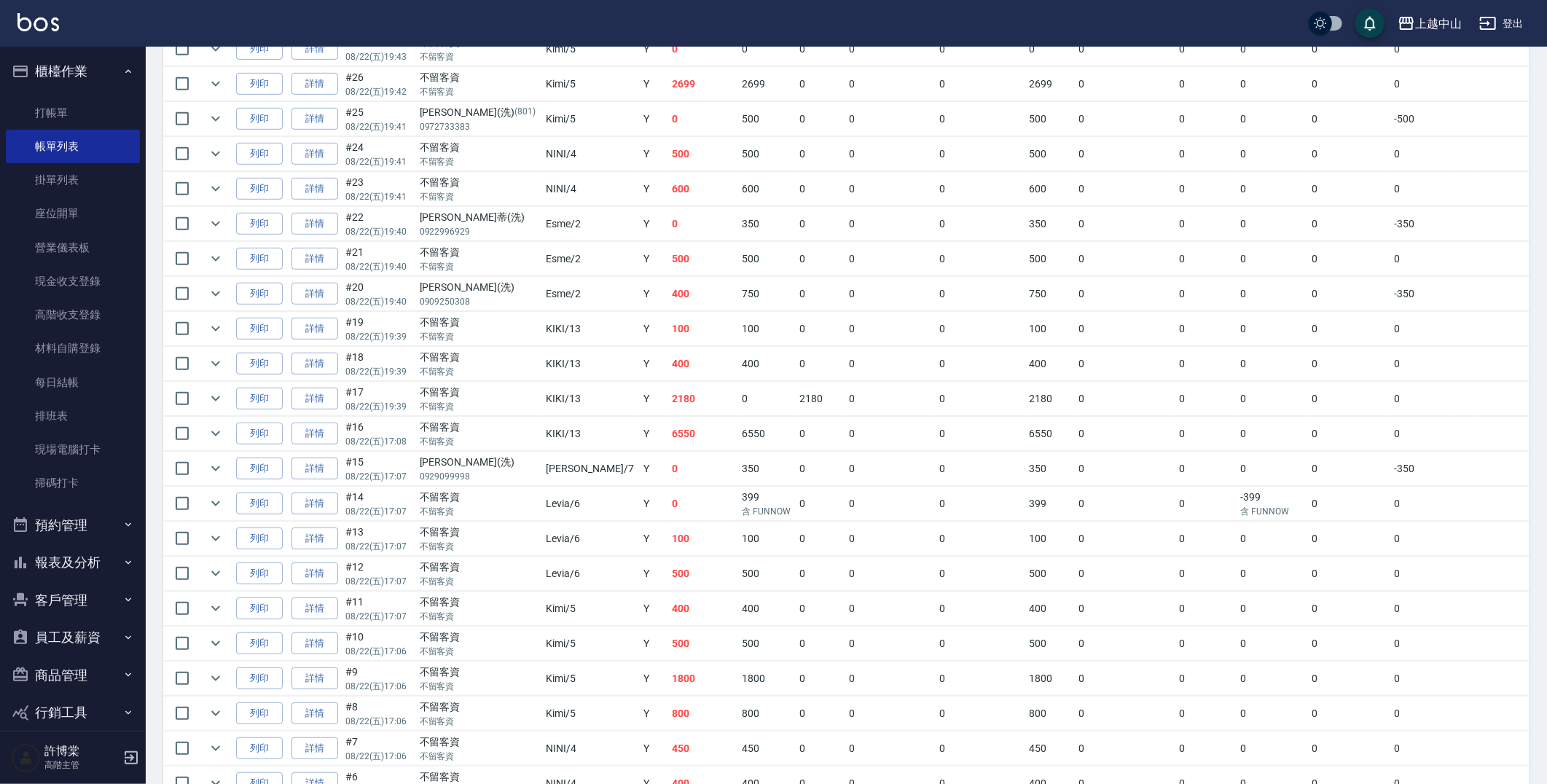
scroll to position [614, 0]
click at [314, 161] on link "詳情" at bounding box center [315, 156] width 46 height 22
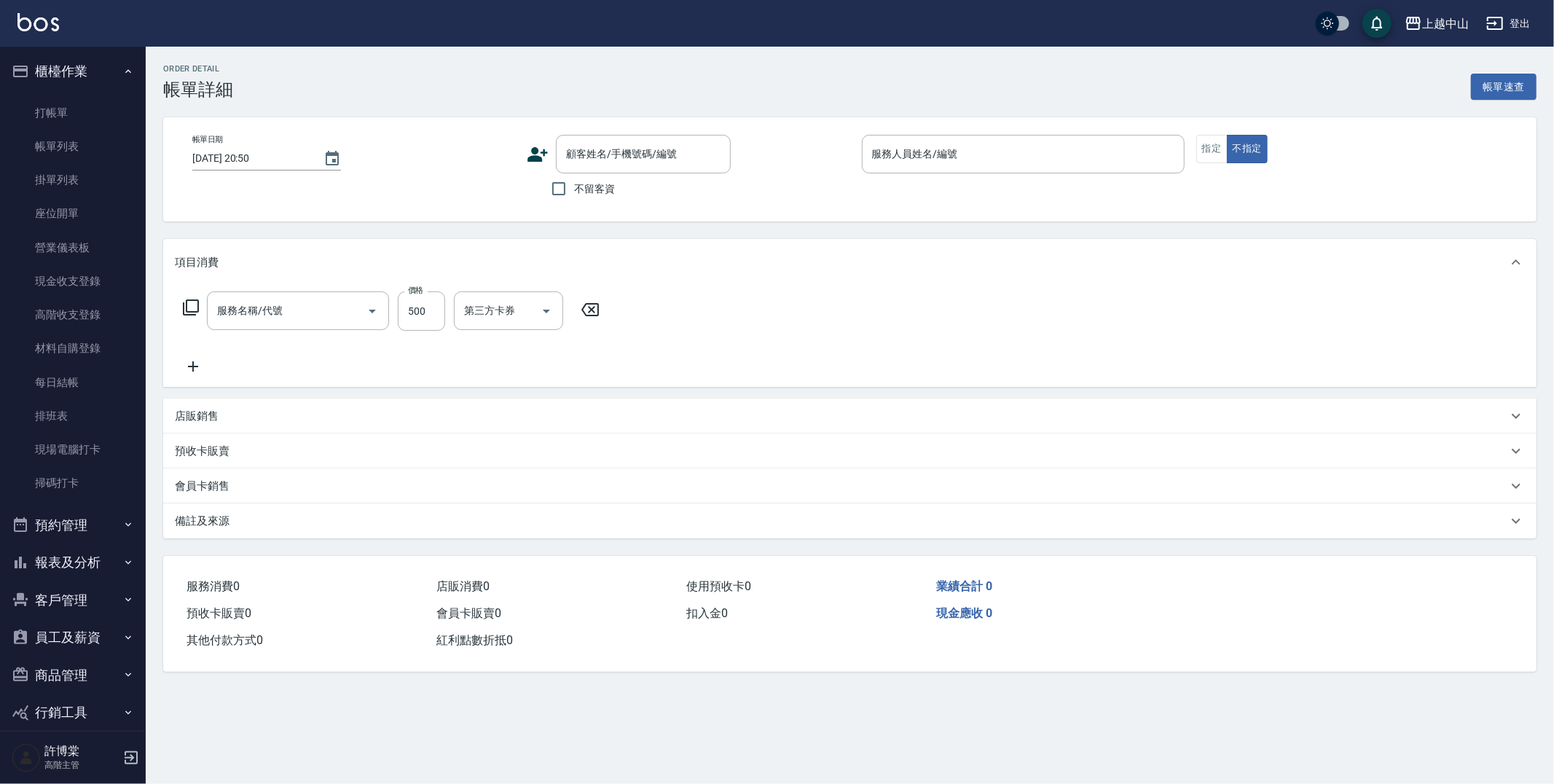
type input "2025/08/22 19:41"
checkbox input "true"
type input "NINI-4"
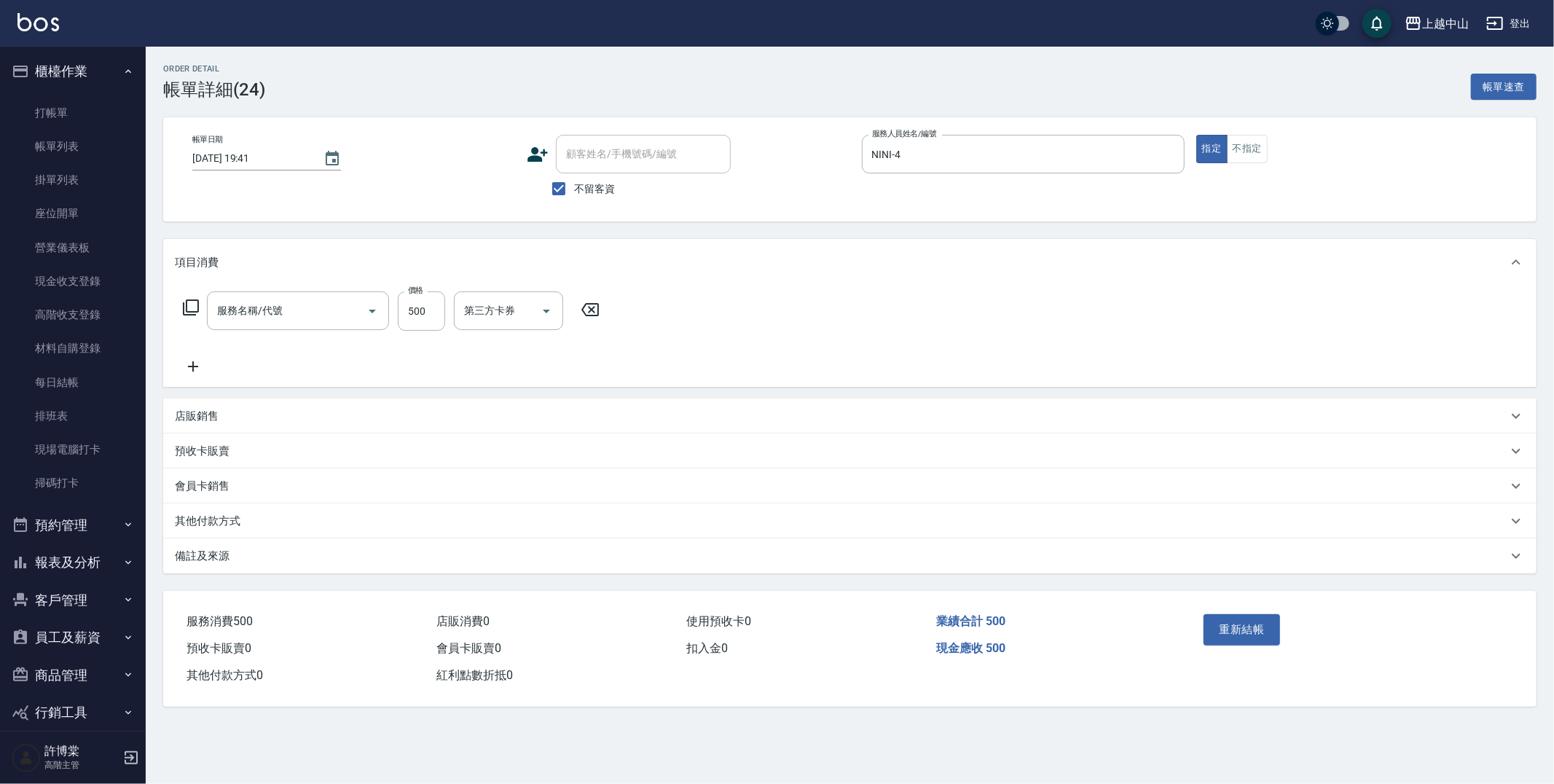
type input "洗髮 (女)(605)"
click at [1159, 151] on button "Clear" at bounding box center [1168, 154] width 20 height 20
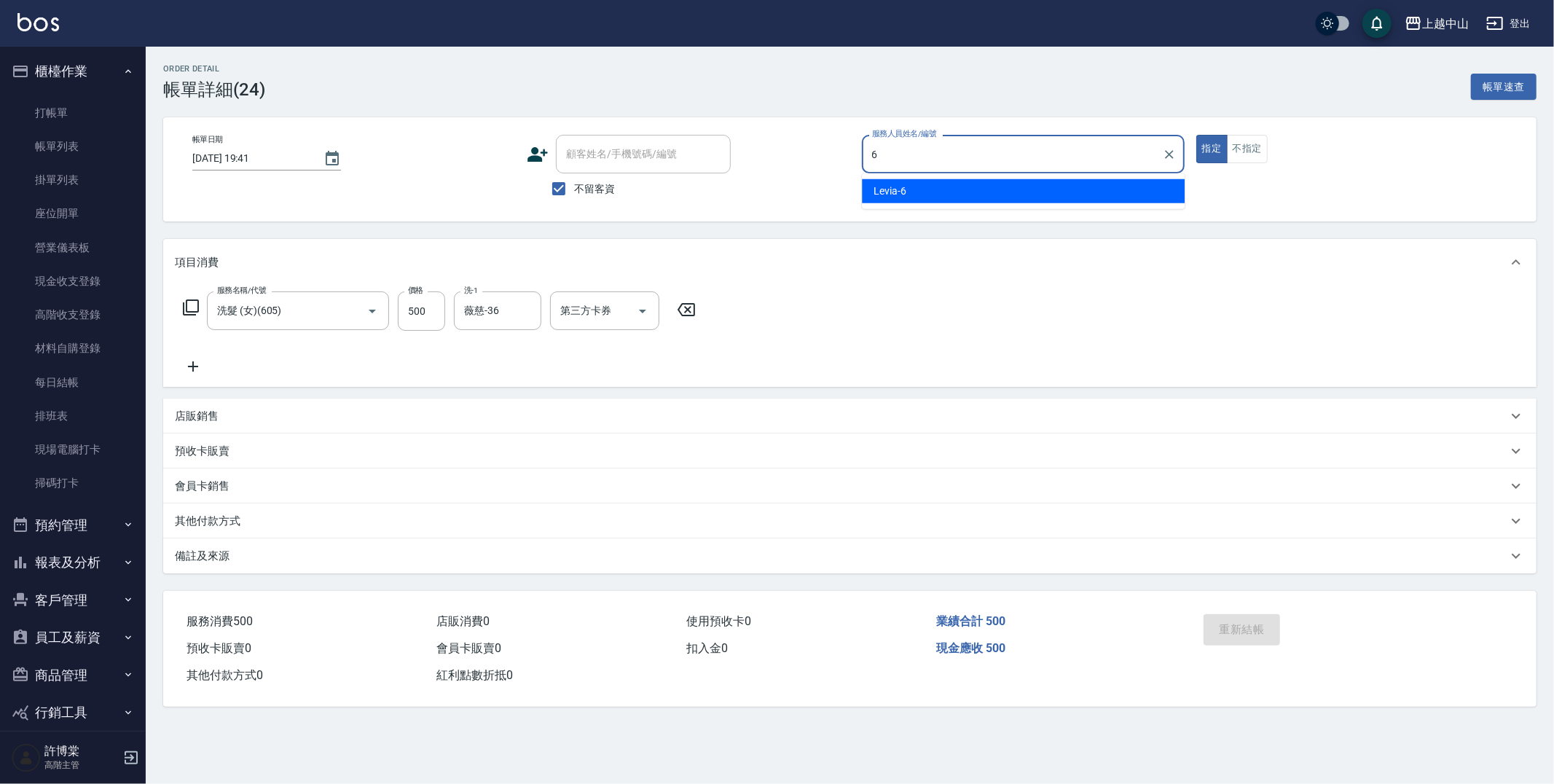
type input "Levia-6"
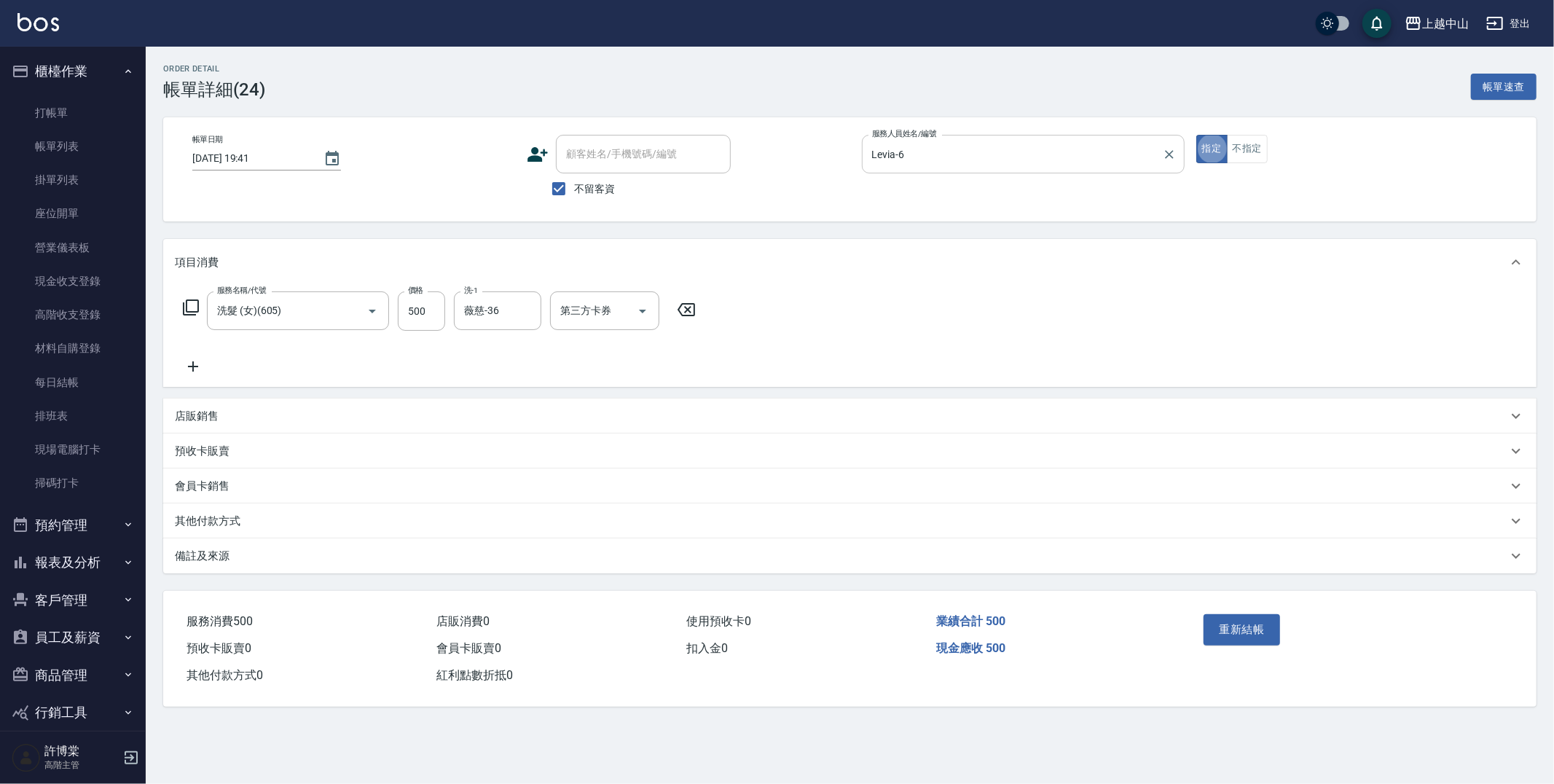
type button "true"
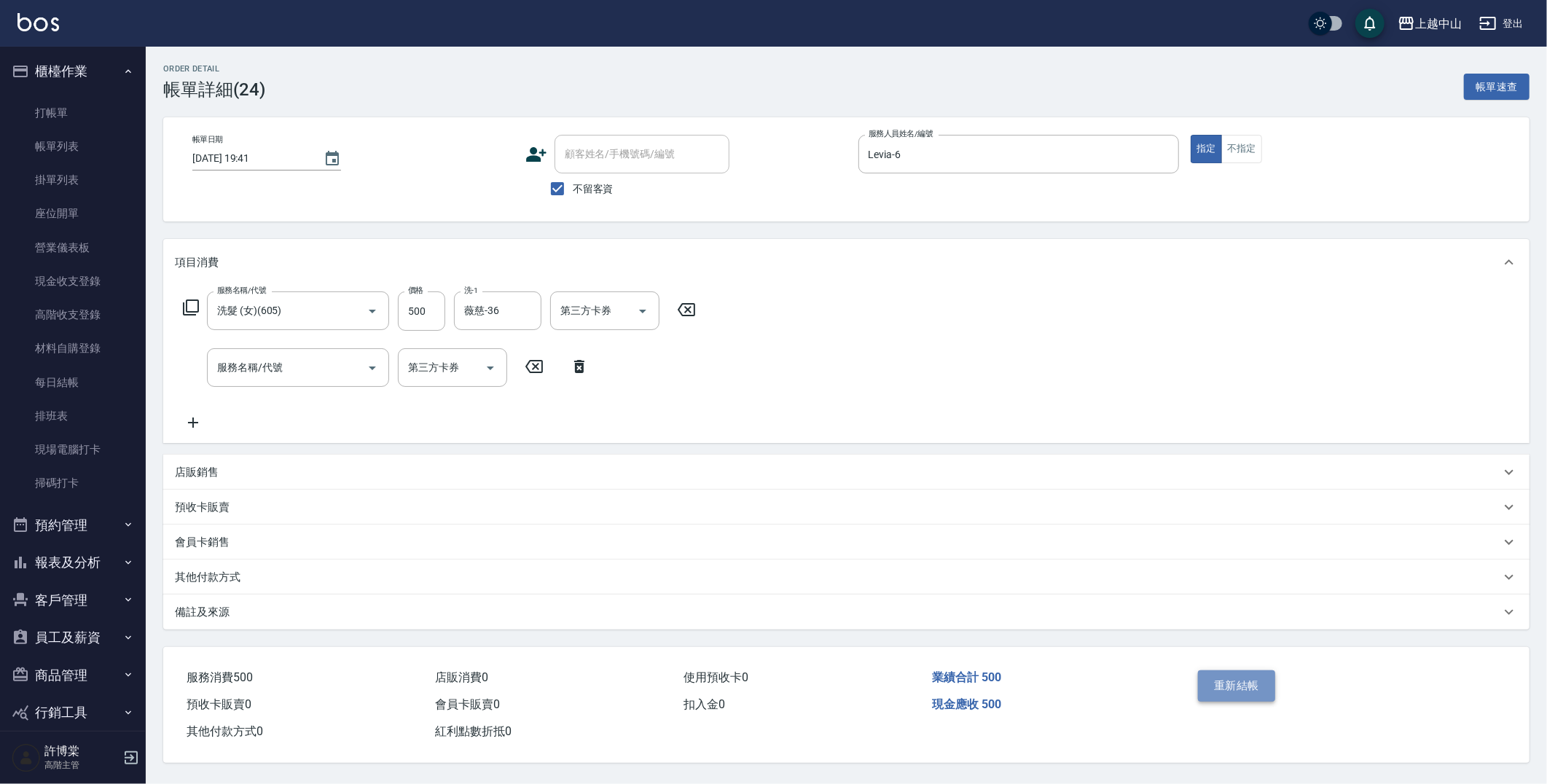
click at [1253, 693] on button "重新結帳" at bounding box center [1236, 686] width 77 height 30
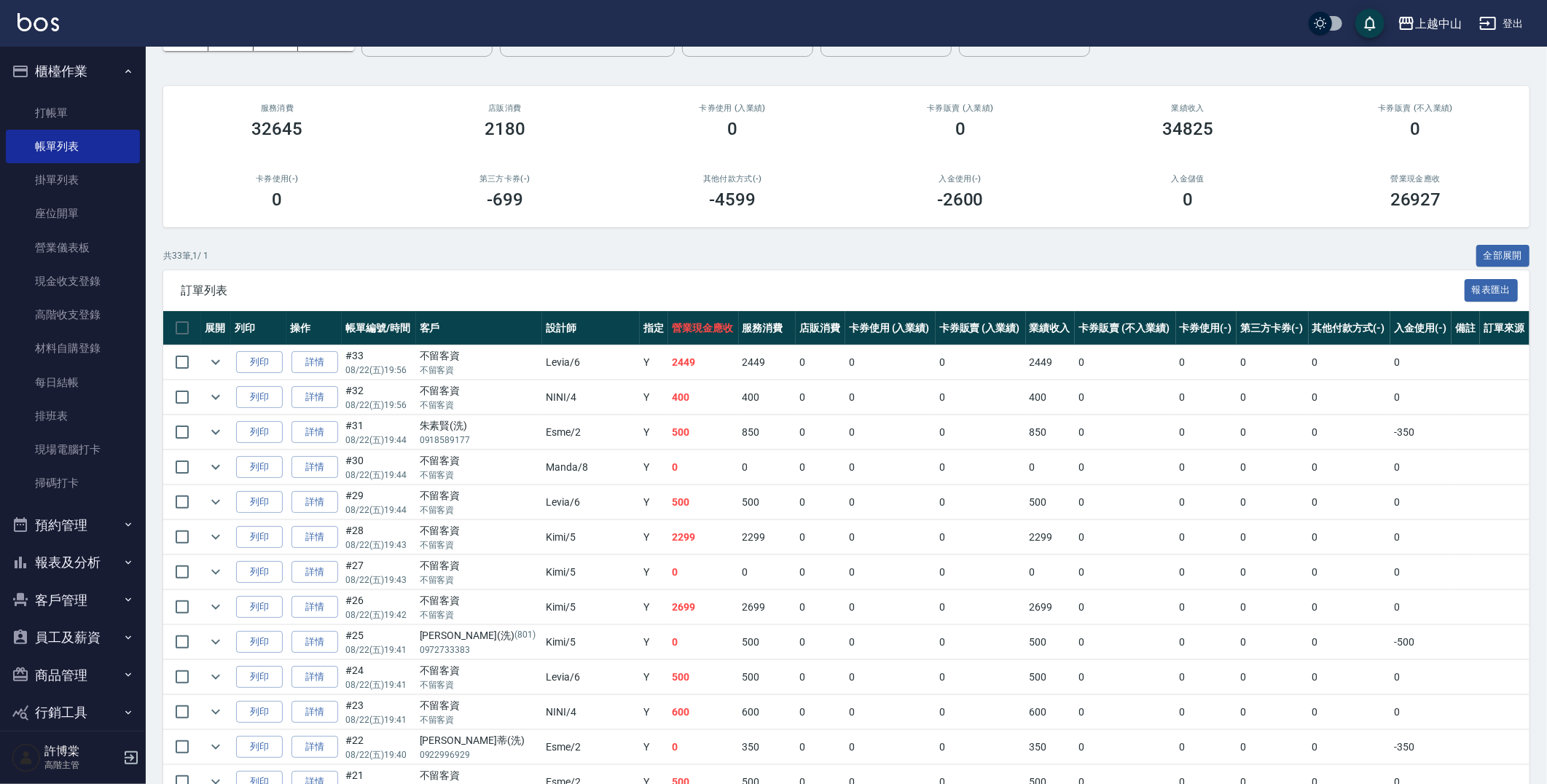
scroll to position [103, 0]
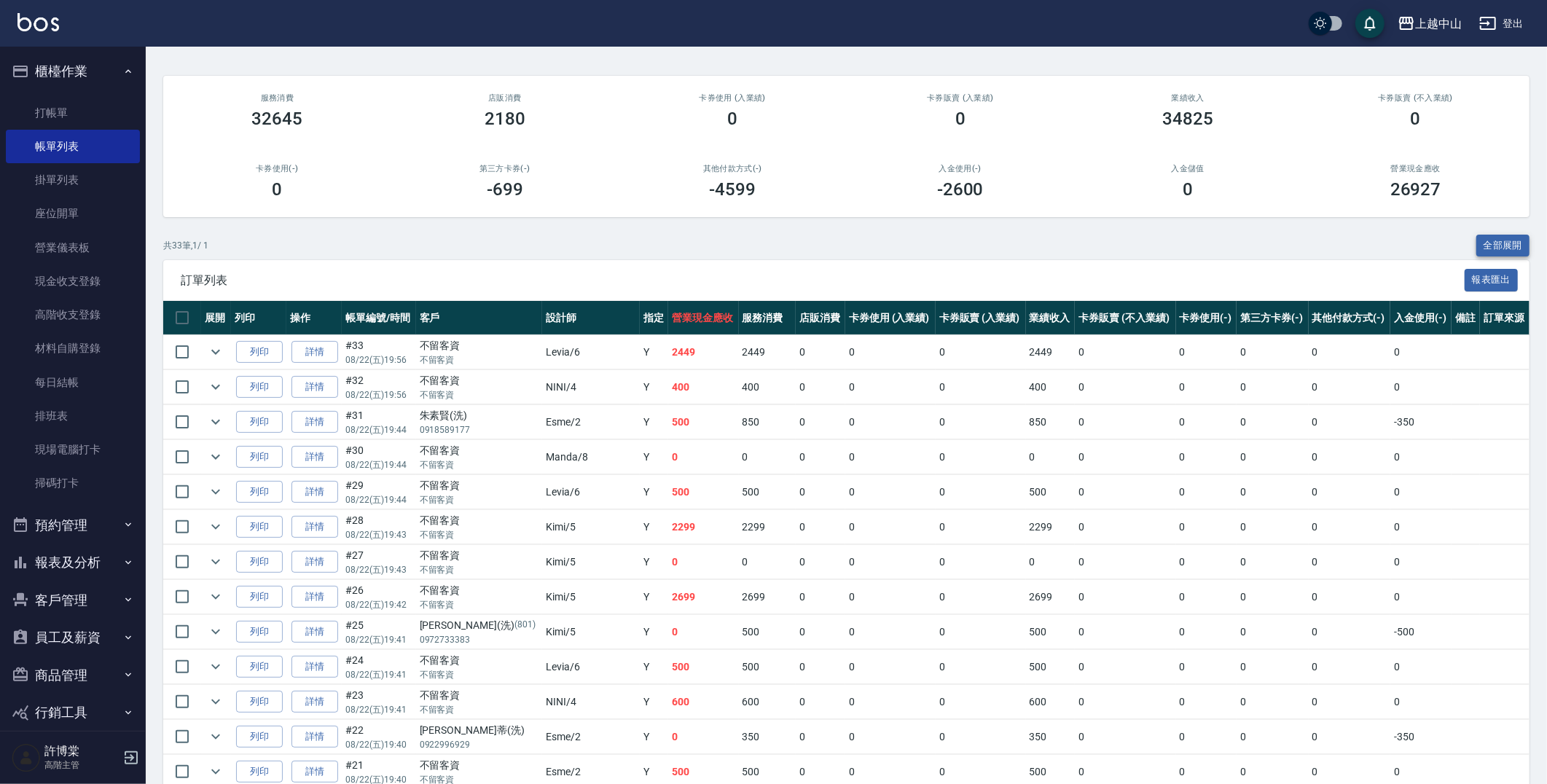
click at [1497, 238] on button "全部展開" at bounding box center [1502, 246] width 54 height 22
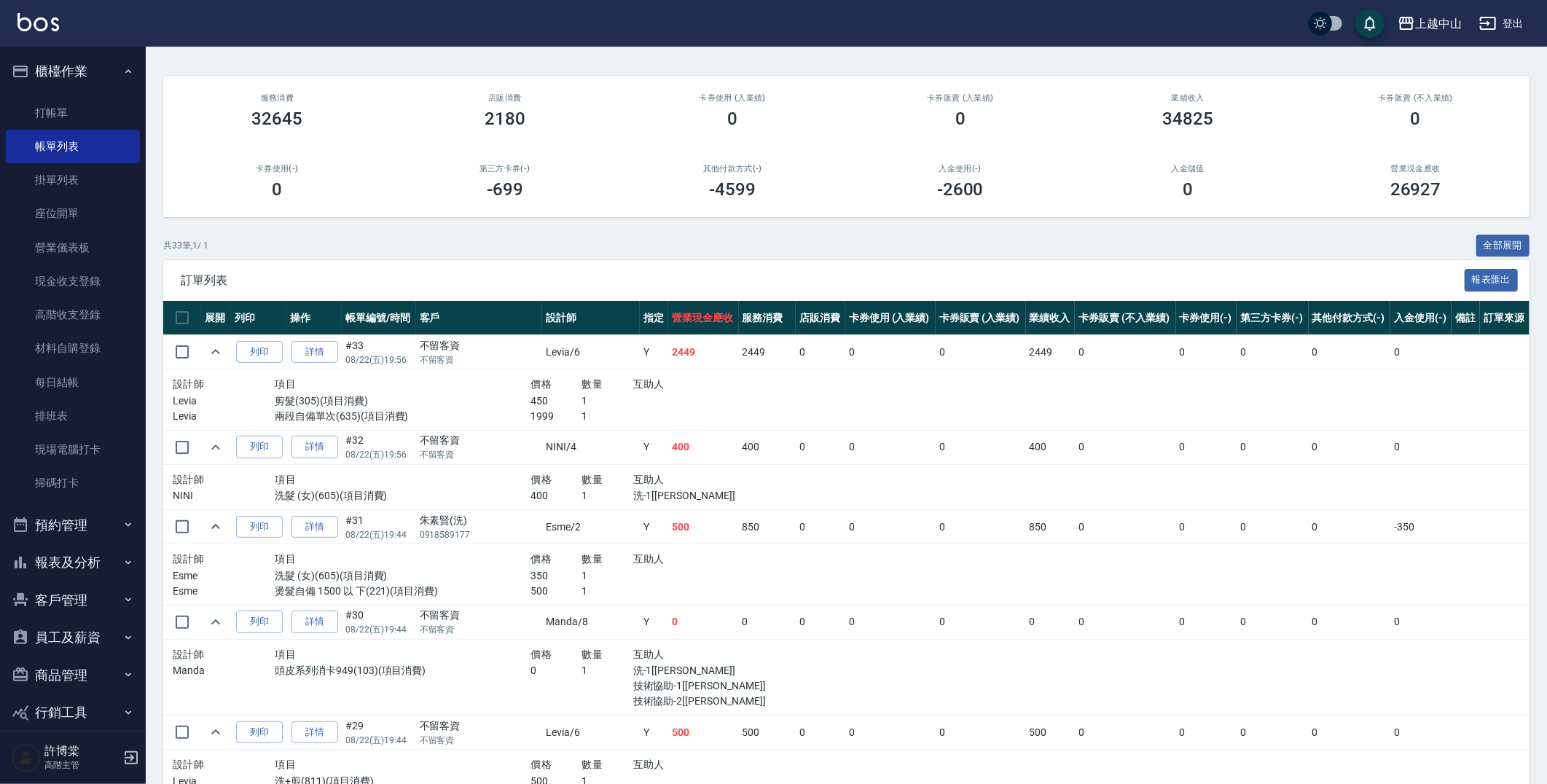
scroll to position [790, 0]
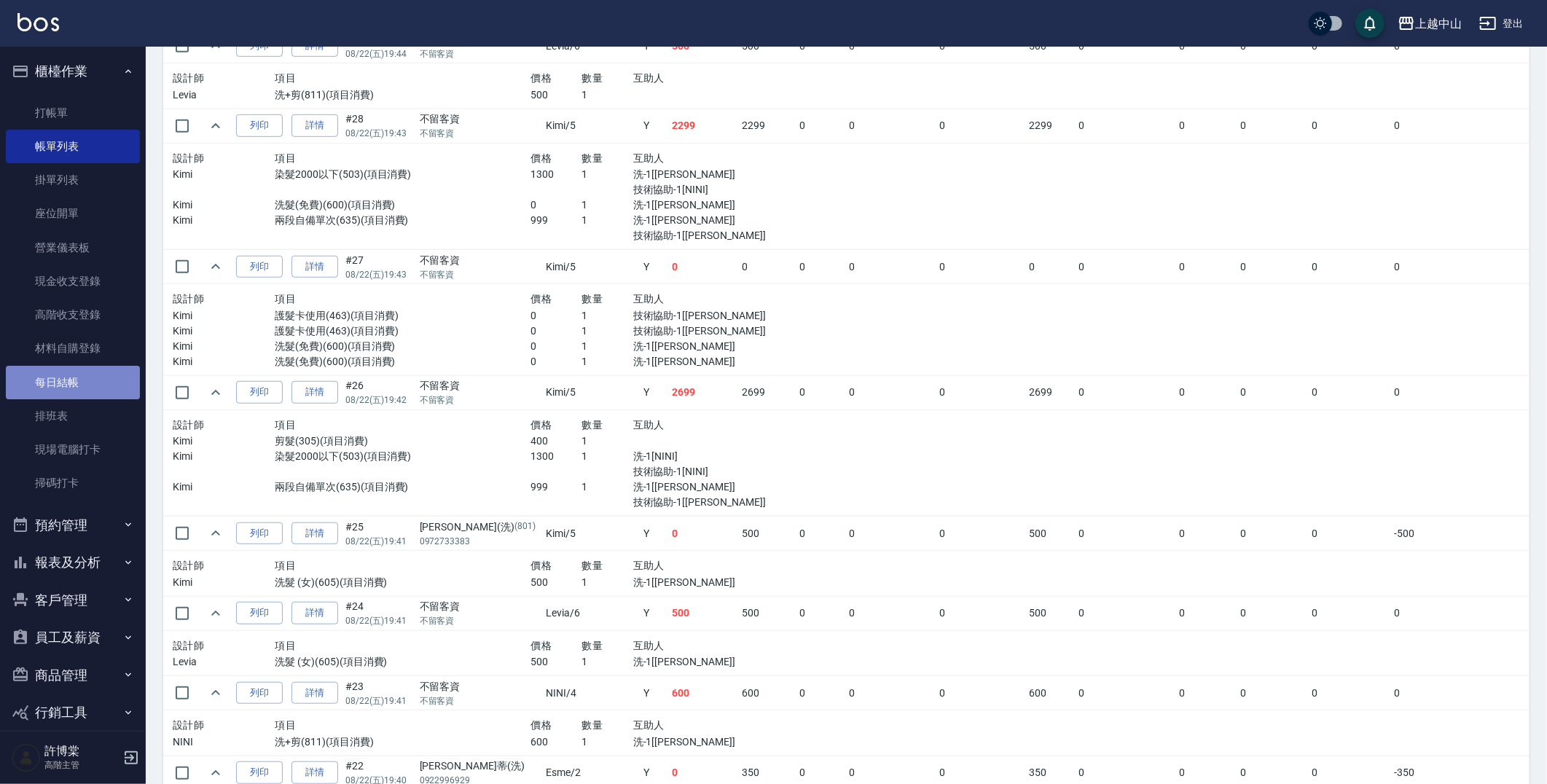
click at [81, 382] on link "每日結帳" at bounding box center [73, 382] width 134 height 34
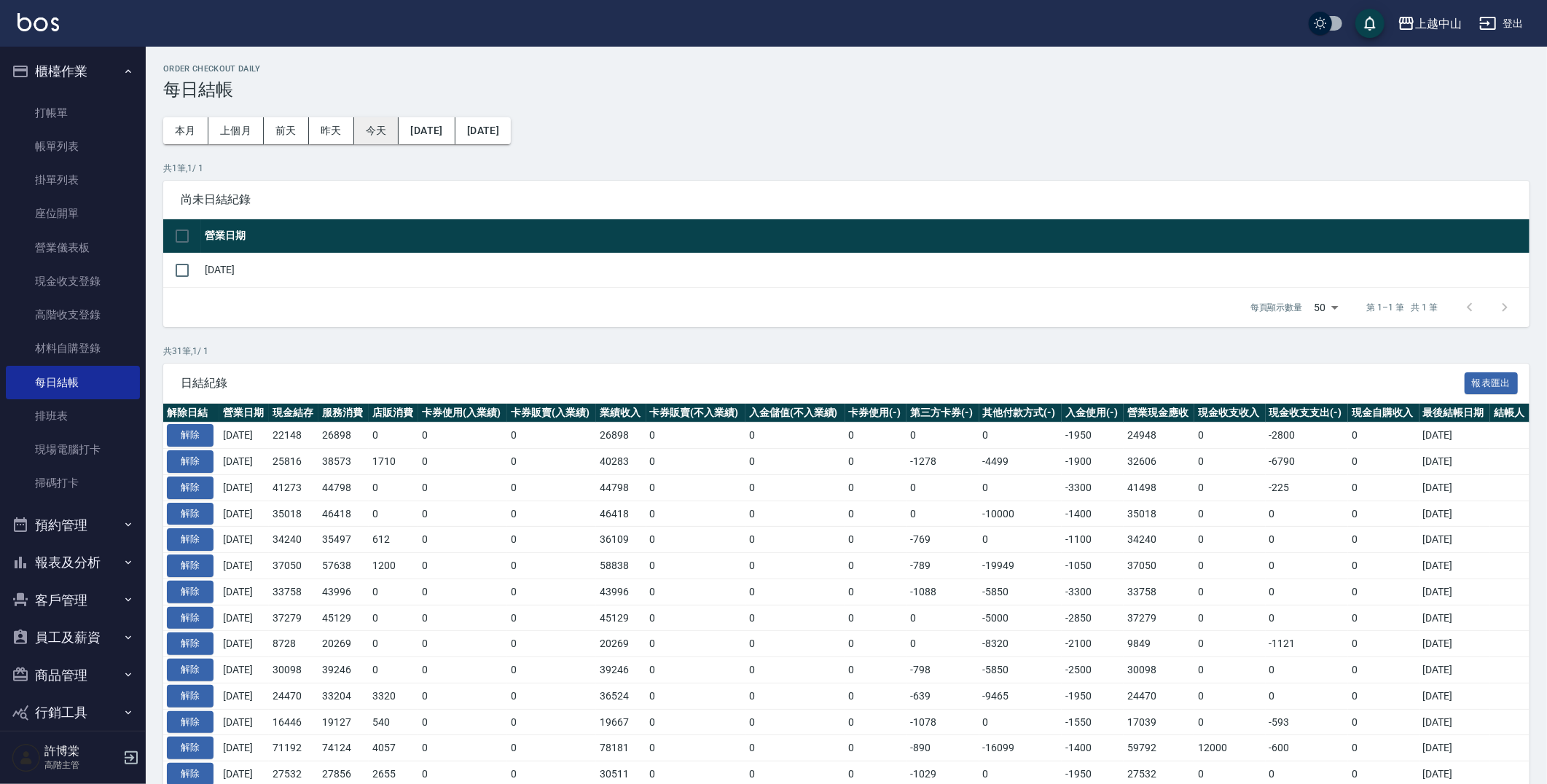
click at [381, 128] on button "今天" at bounding box center [376, 131] width 45 height 27
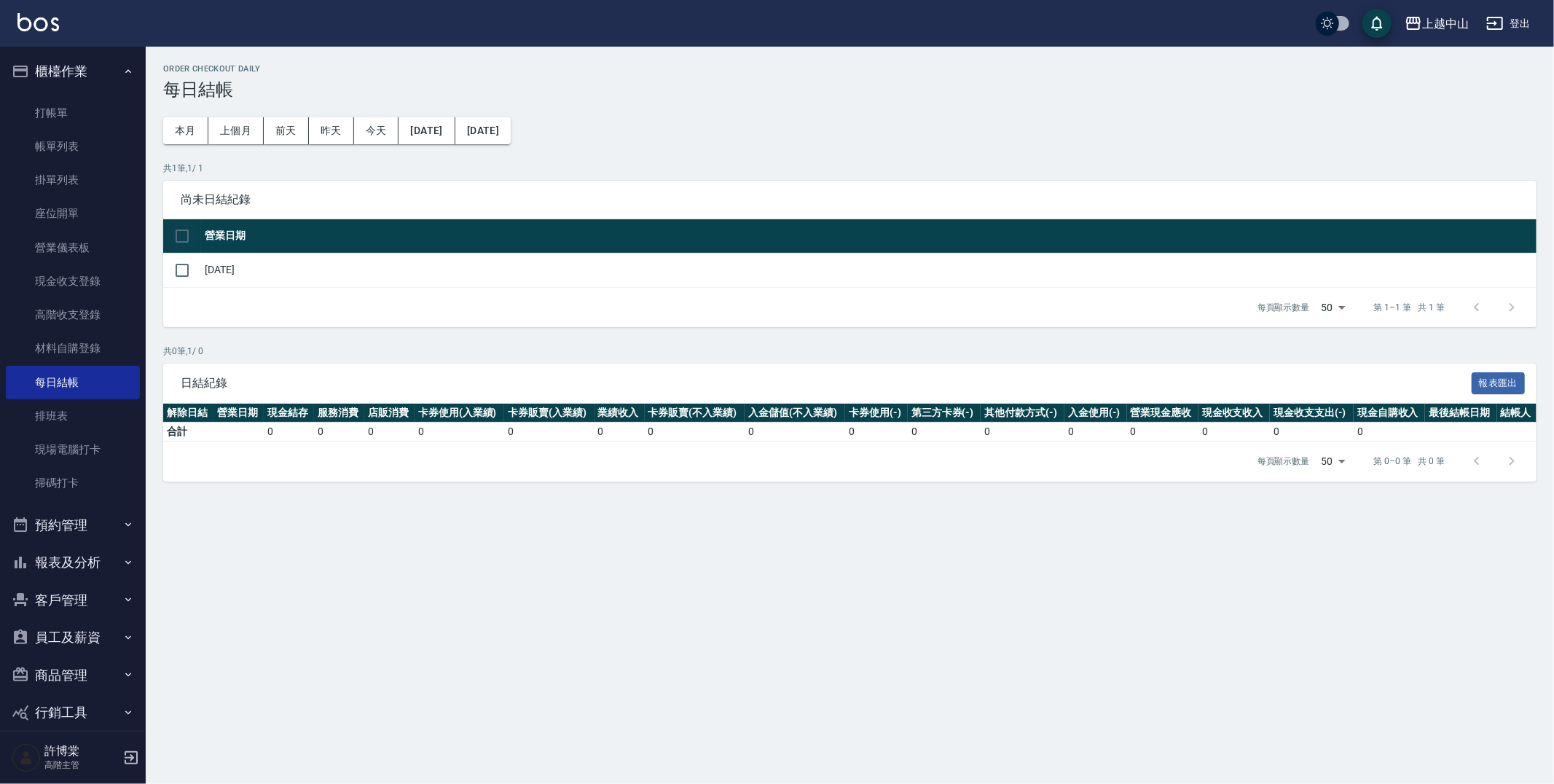
click at [176, 229] on input "checkbox" at bounding box center [182, 236] width 30 height 30
checkbox input "true"
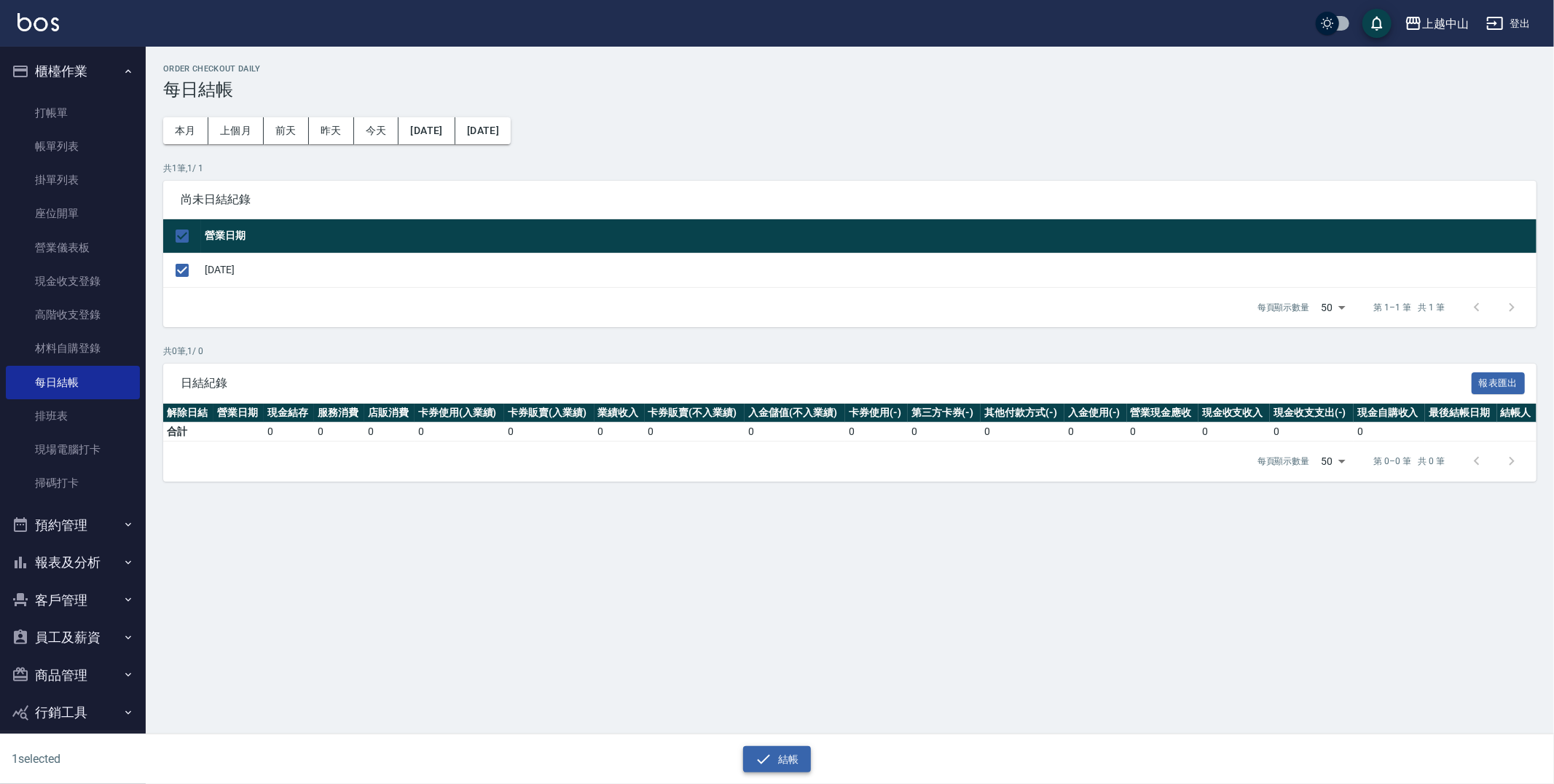
click at [774, 749] on button "結帳" at bounding box center [777, 759] width 68 height 27
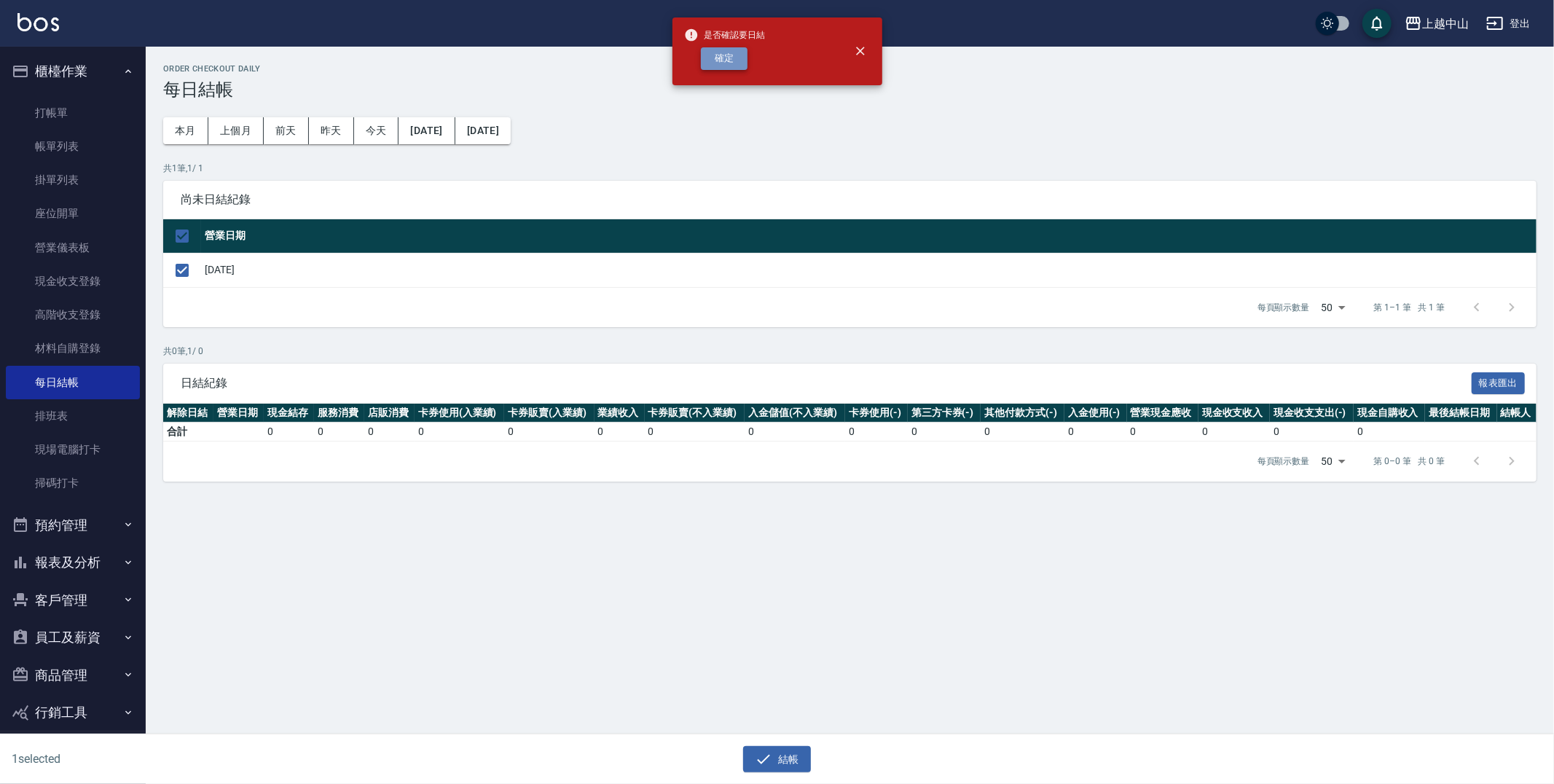
click at [719, 61] on button "確定" at bounding box center [724, 58] width 46 height 22
checkbox input "false"
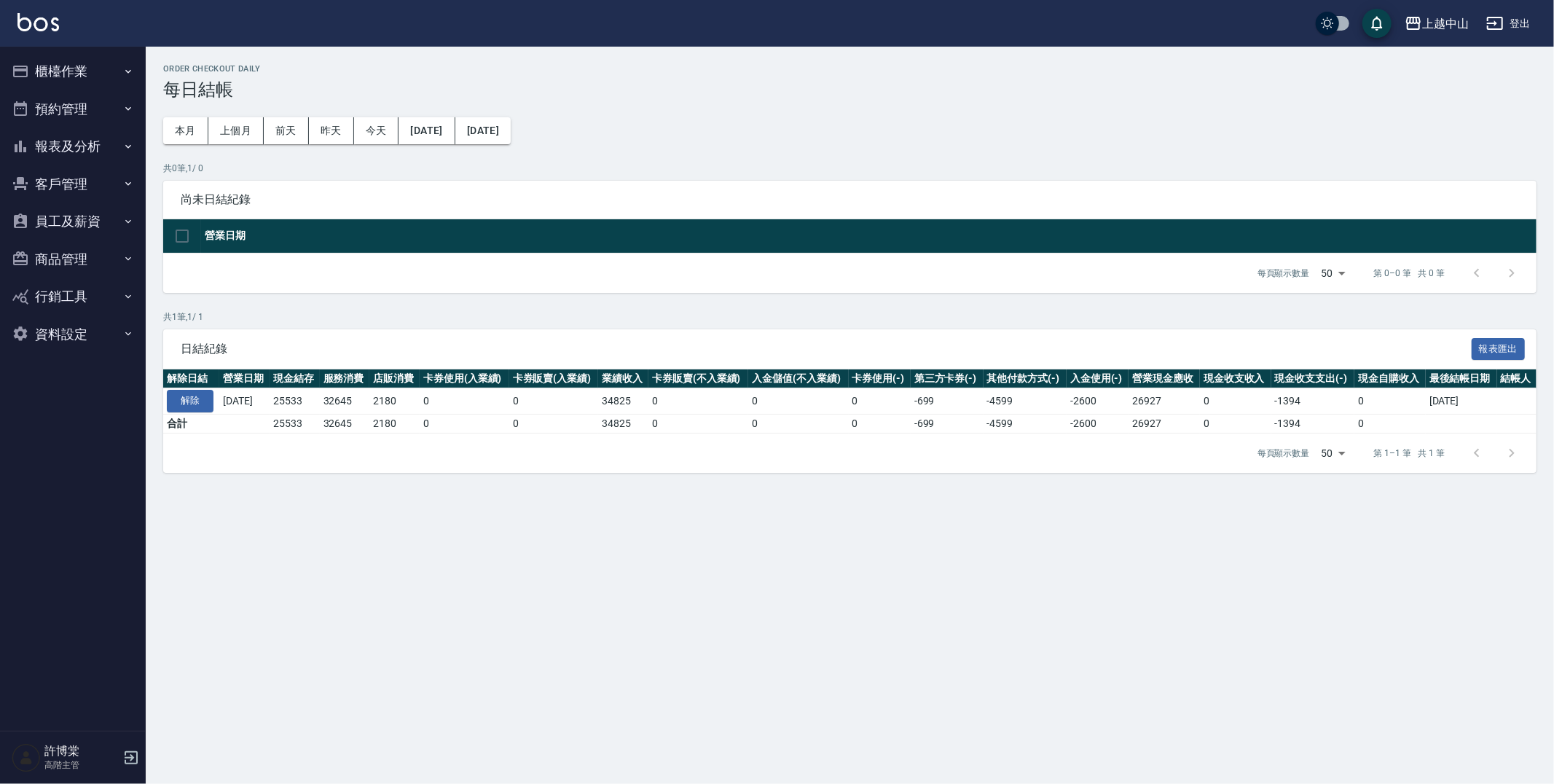
click at [66, 147] on button "報表及分析" at bounding box center [73, 146] width 134 height 38
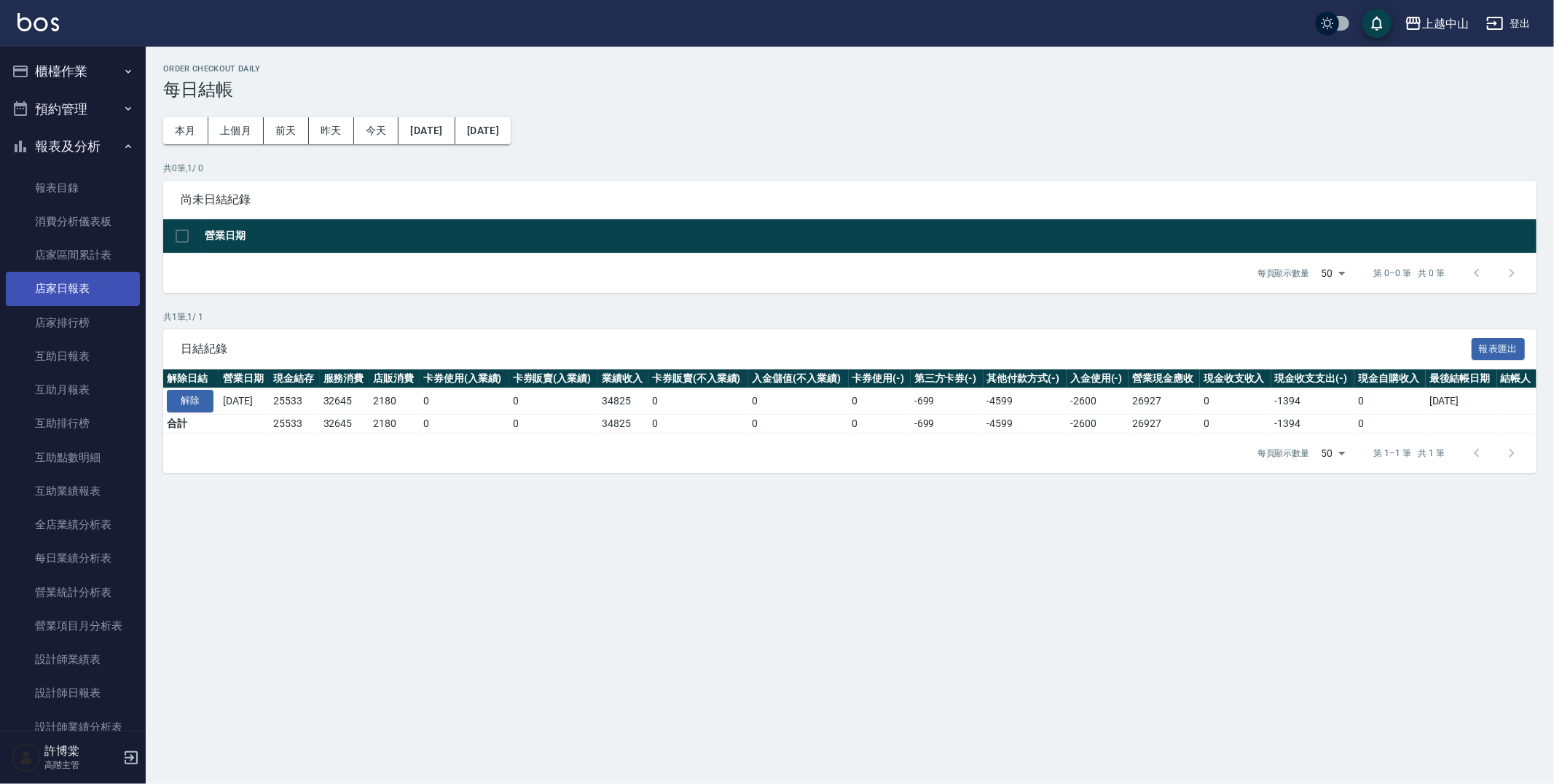
click at [70, 287] on link "店家日報表" at bounding box center [73, 289] width 134 height 34
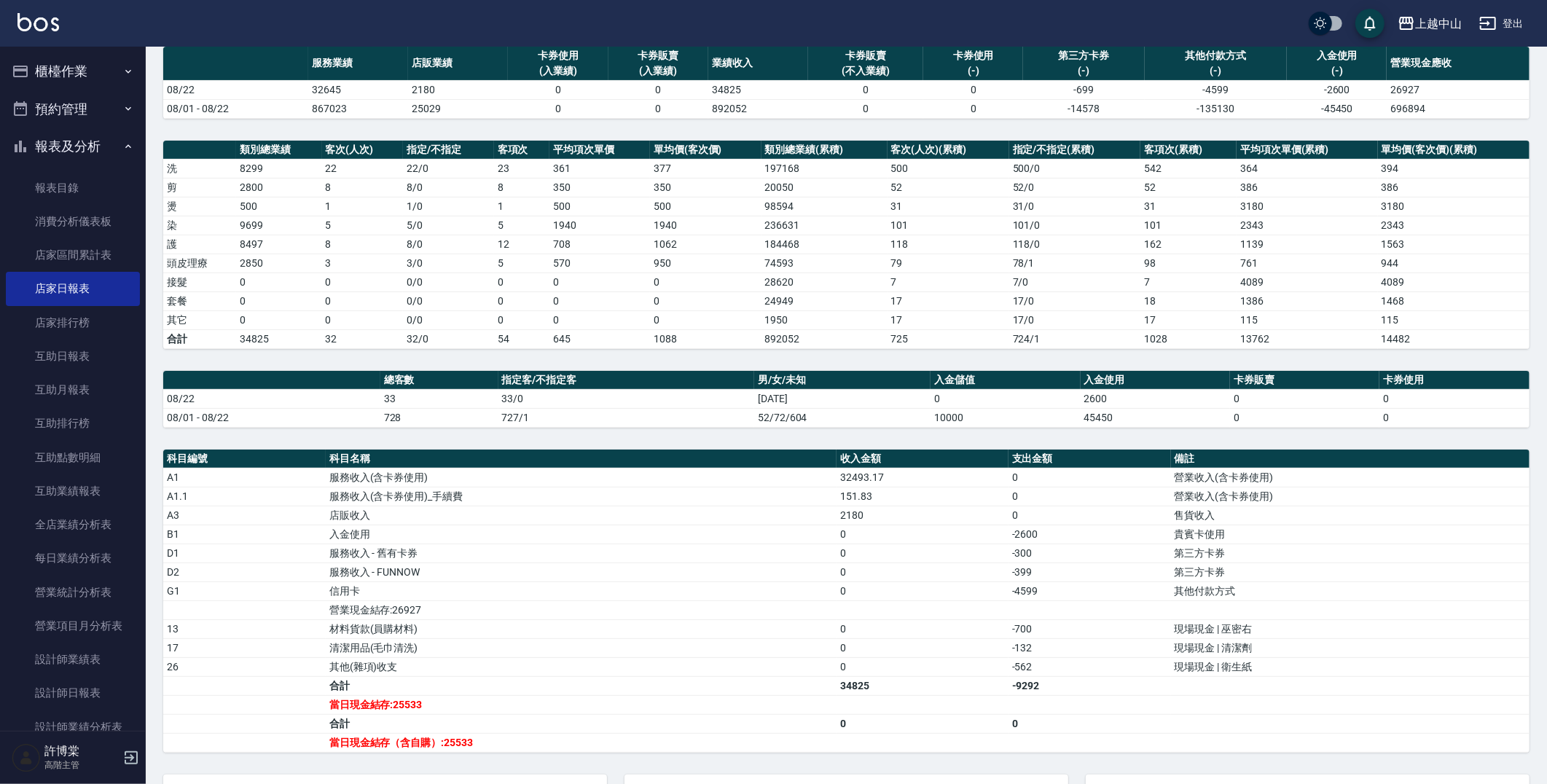
scroll to position [130, 0]
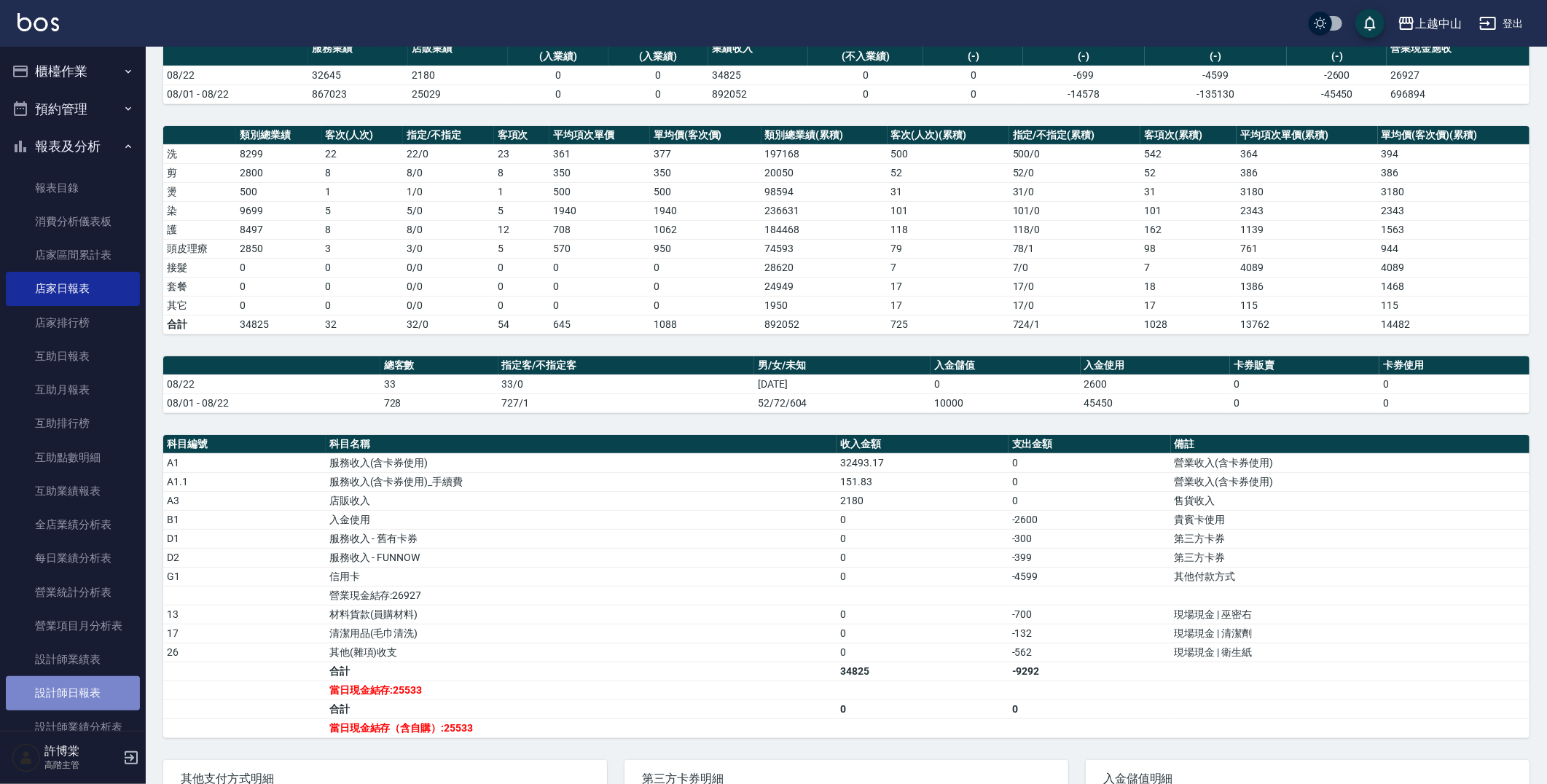
click at [118, 686] on link "設計師日報表" at bounding box center [73, 693] width 134 height 34
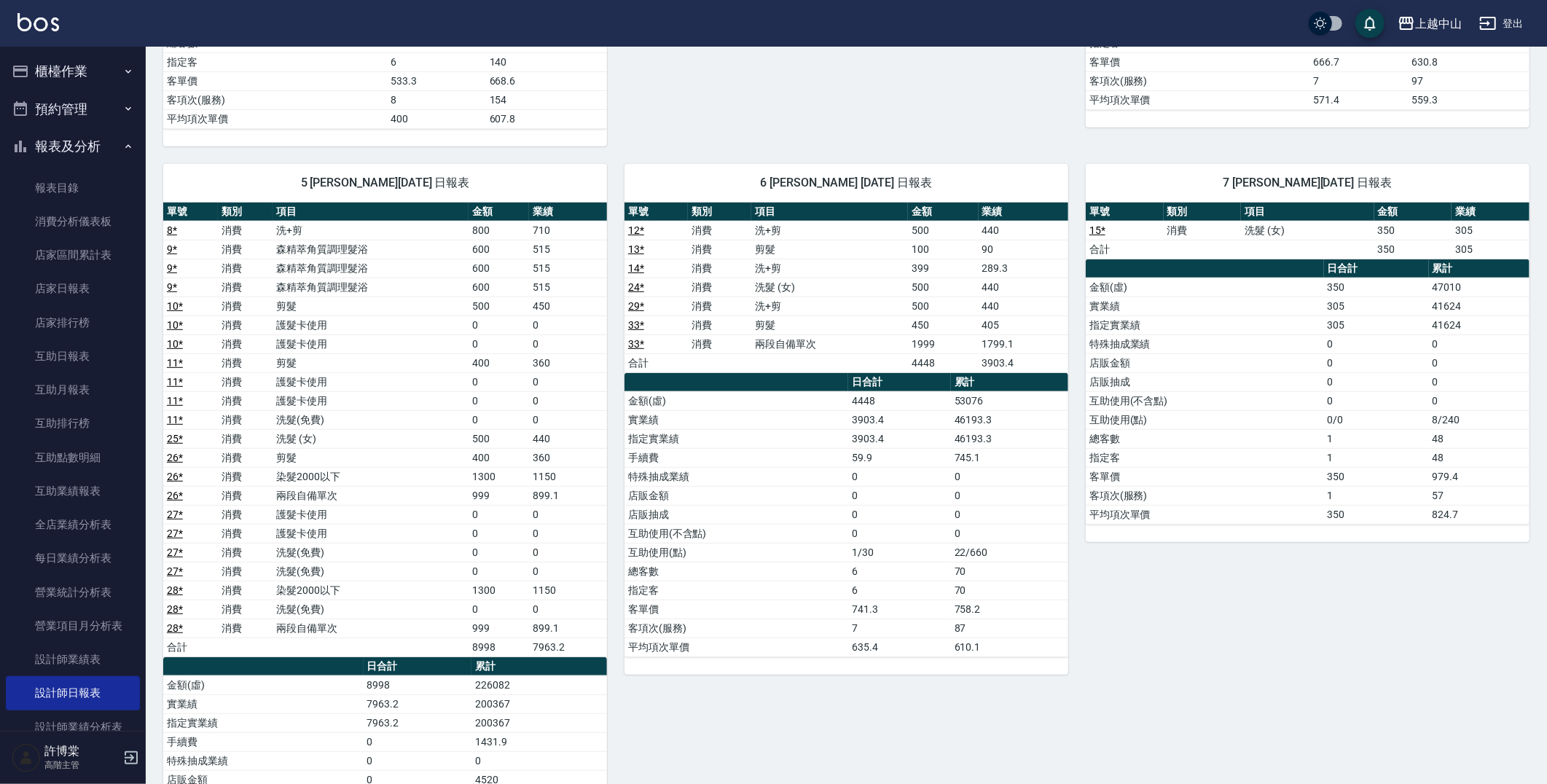
scroll to position [562, 0]
